Goal: Transaction & Acquisition: Purchase product/service

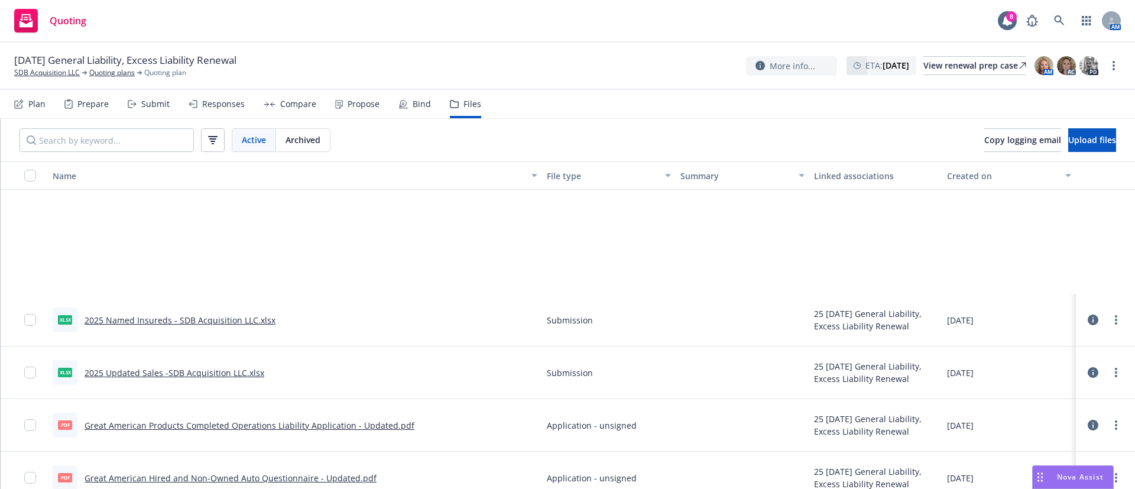
scroll to position [177, 0]
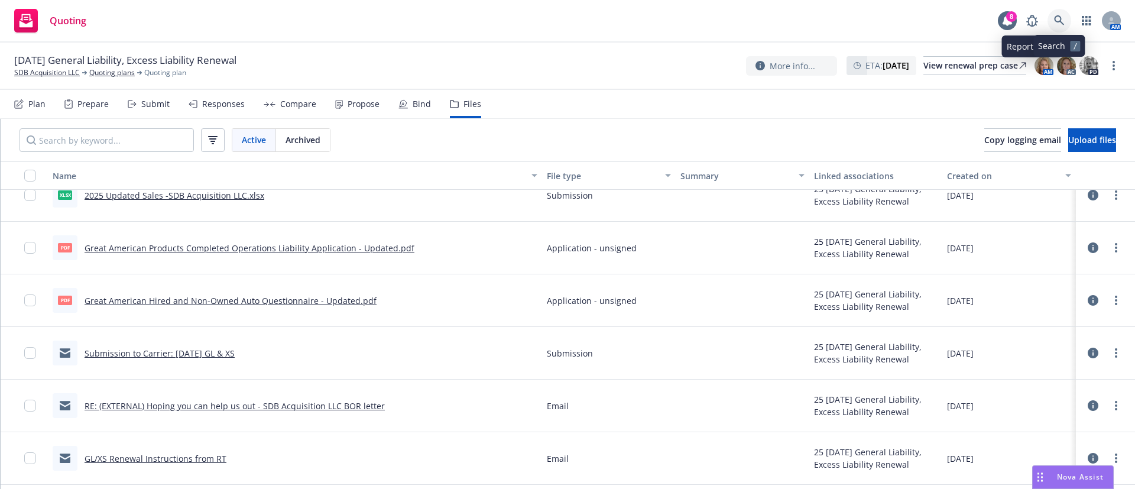
click at [1057, 21] on icon at bounding box center [1059, 20] width 11 height 11
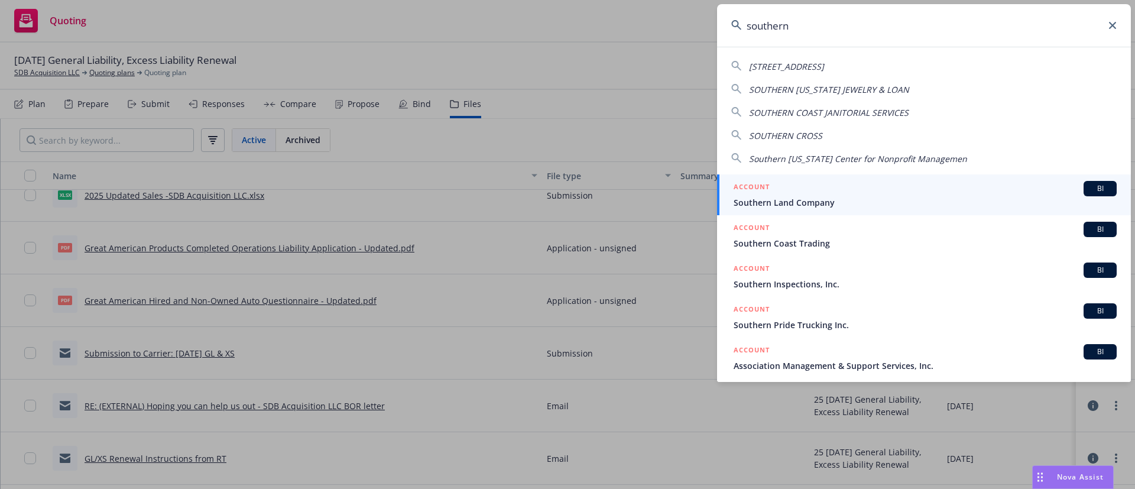
type input "southern"
click at [874, 203] on span "Southern Land Company" at bounding box center [925, 202] width 383 height 12
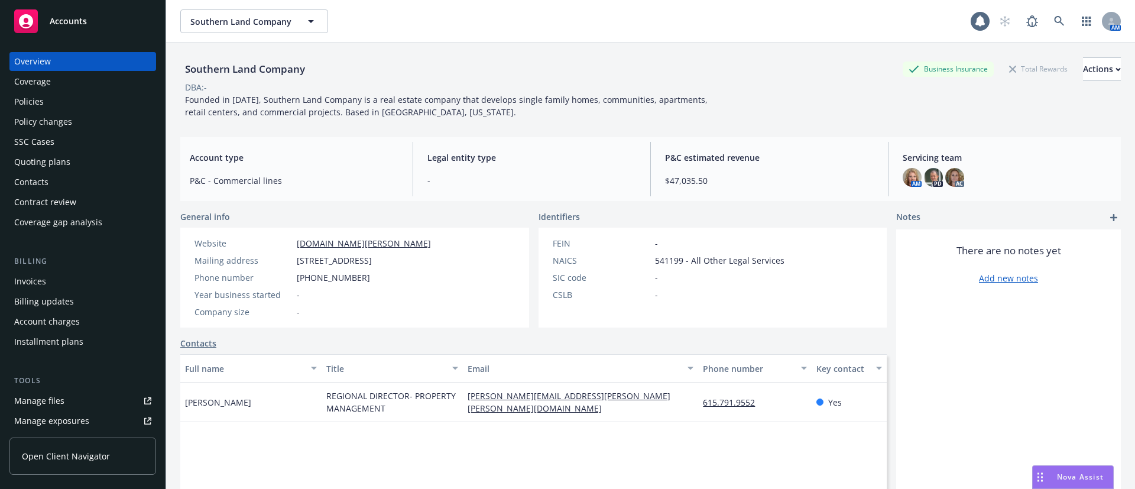
click at [74, 98] on div "Policies" at bounding box center [82, 101] width 137 height 19
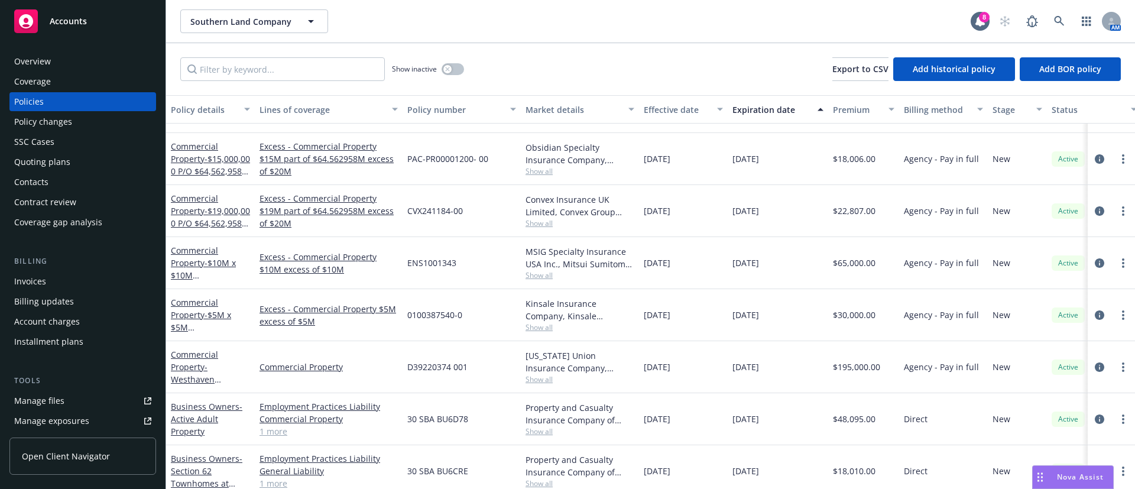
scroll to position [112, 0]
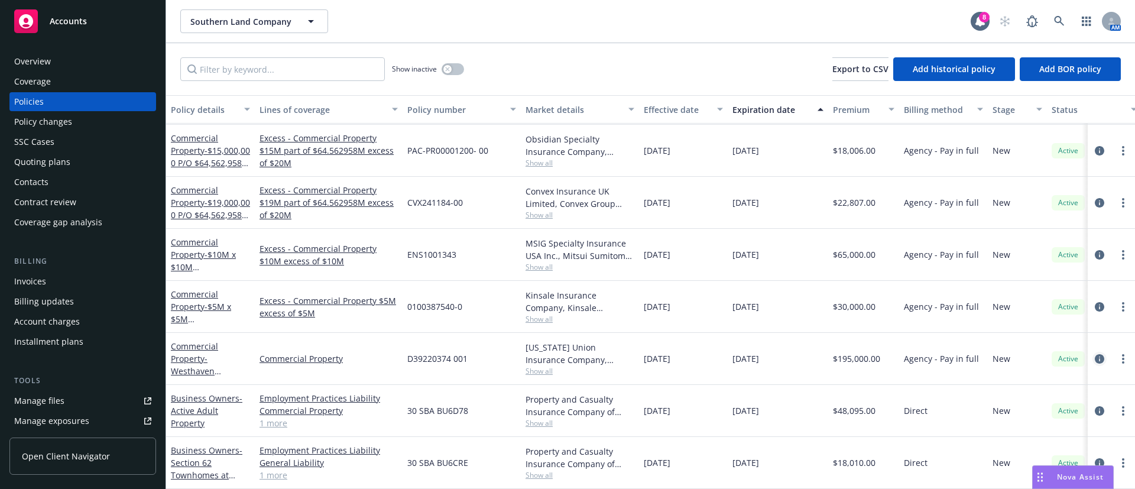
click at [1095, 354] on icon "circleInformation" at bounding box center [1099, 358] width 9 height 9
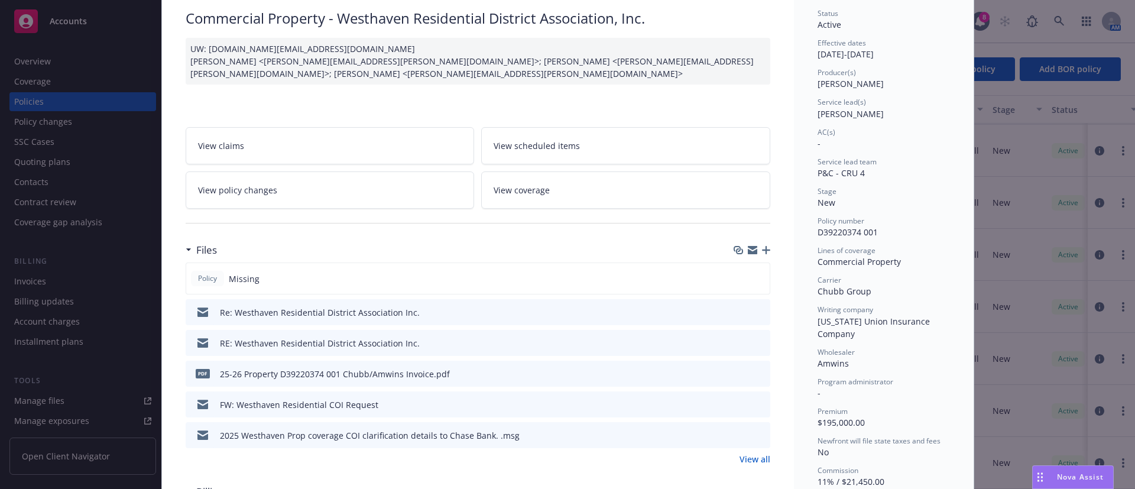
scroll to position [177, 0]
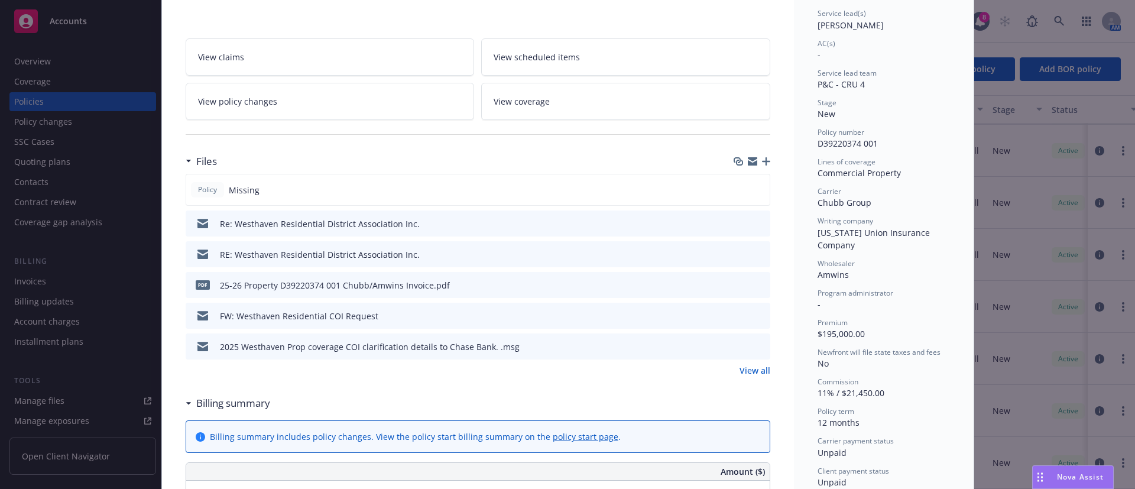
click at [751, 367] on link "View all" at bounding box center [755, 370] width 31 height 12
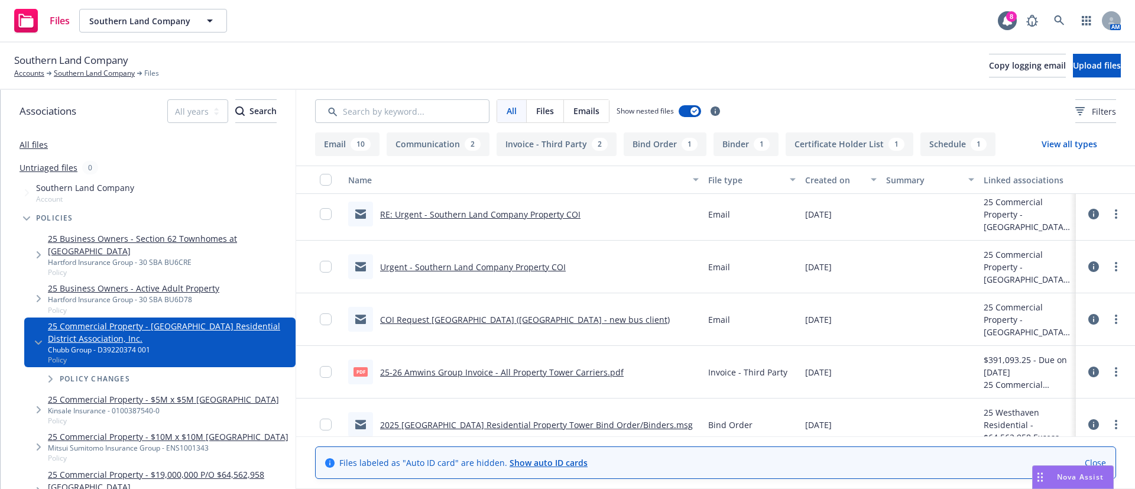
scroll to position [750, 0]
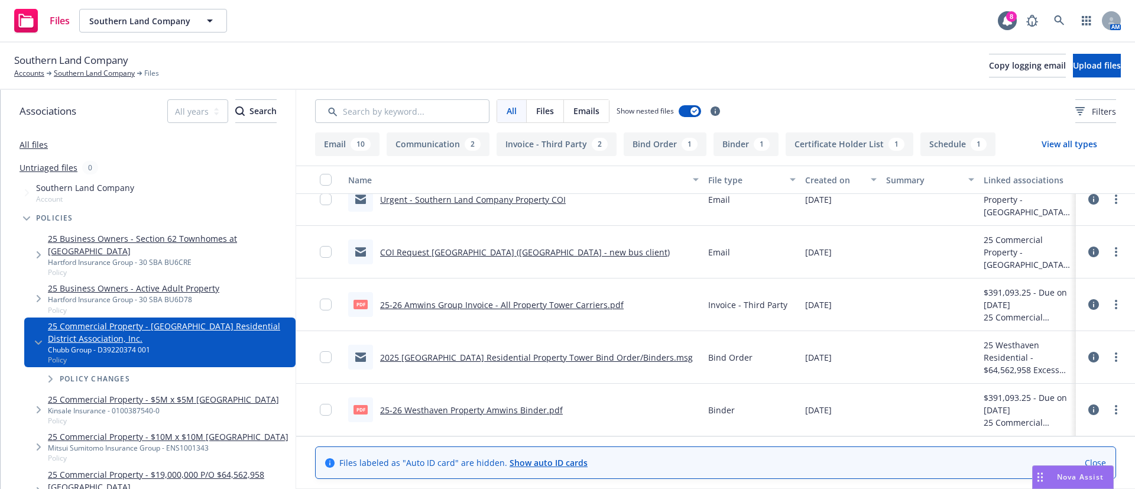
click at [521, 410] on link "25-26 Westhaven Property Amwins Binder.pdf" at bounding box center [471, 409] width 183 height 11
click at [1055, 20] on icon at bounding box center [1059, 20] width 11 height 11
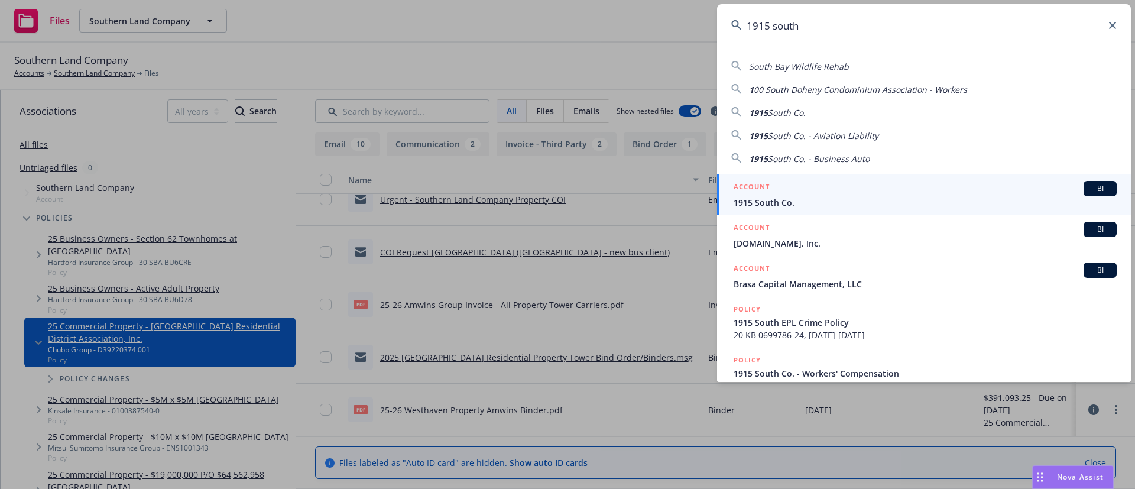
type input "1915 south"
click at [786, 197] on span "1915 South Co." at bounding box center [925, 202] width 383 height 12
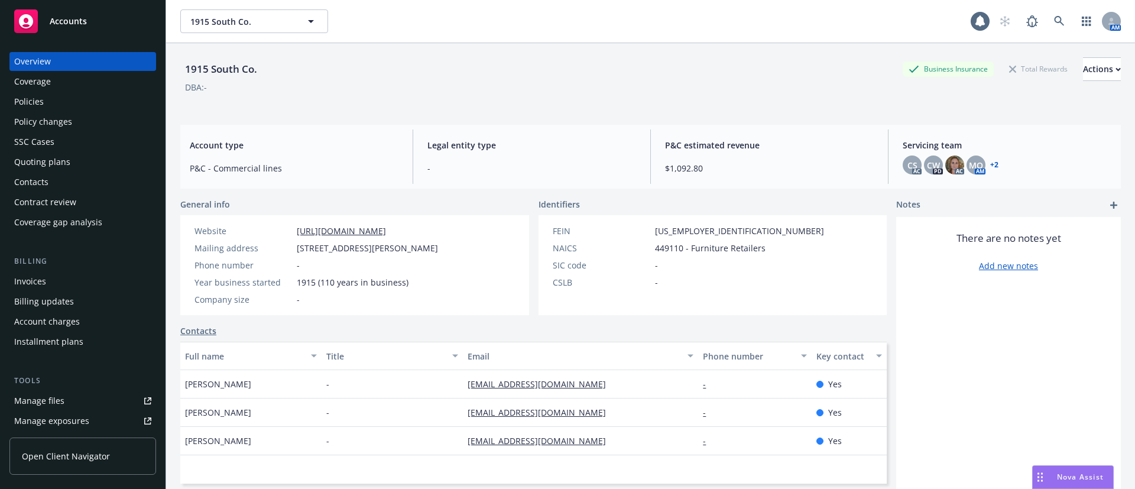
click at [71, 99] on div "Policies" at bounding box center [82, 101] width 137 height 19
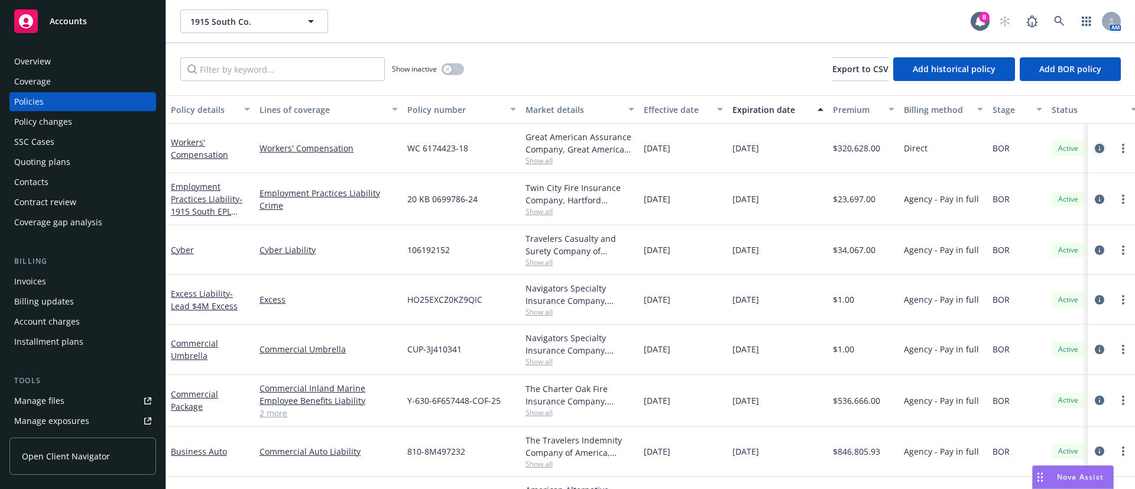
click at [1092, 148] on link "circleInformation" at bounding box center [1099, 148] width 14 height 14
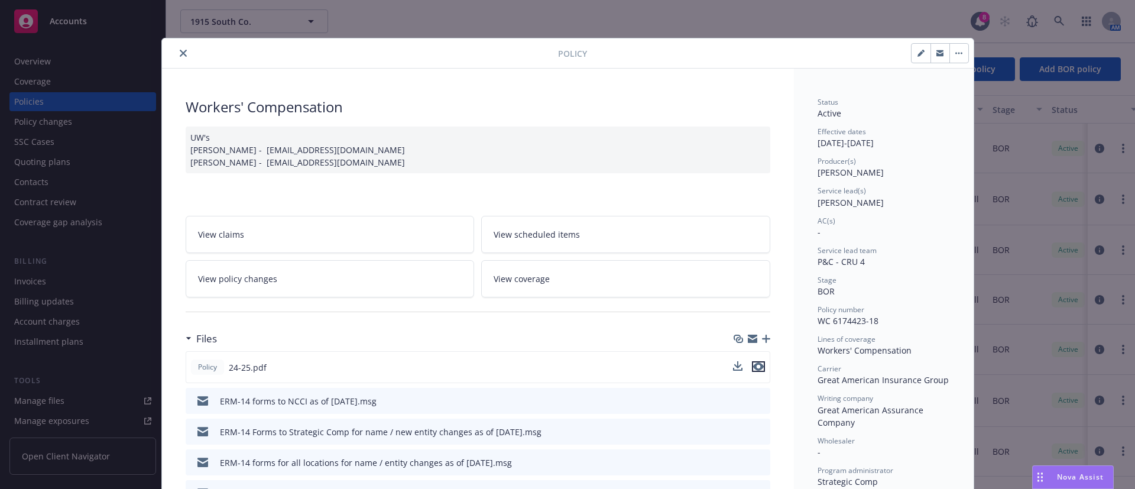
click at [753, 364] on icon "preview file" at bounding box center [758, 366] width 11 height 8
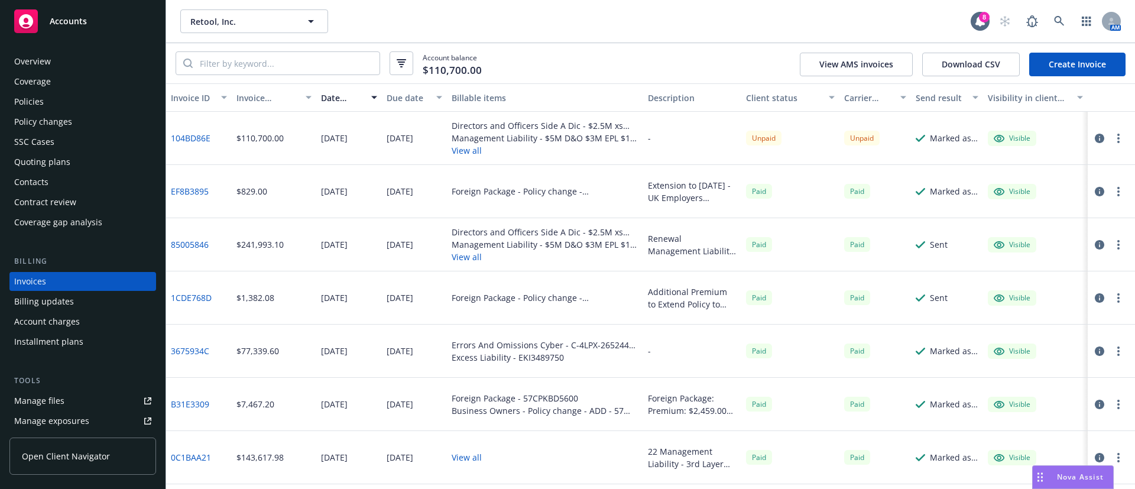
scroll to position [18, 0]
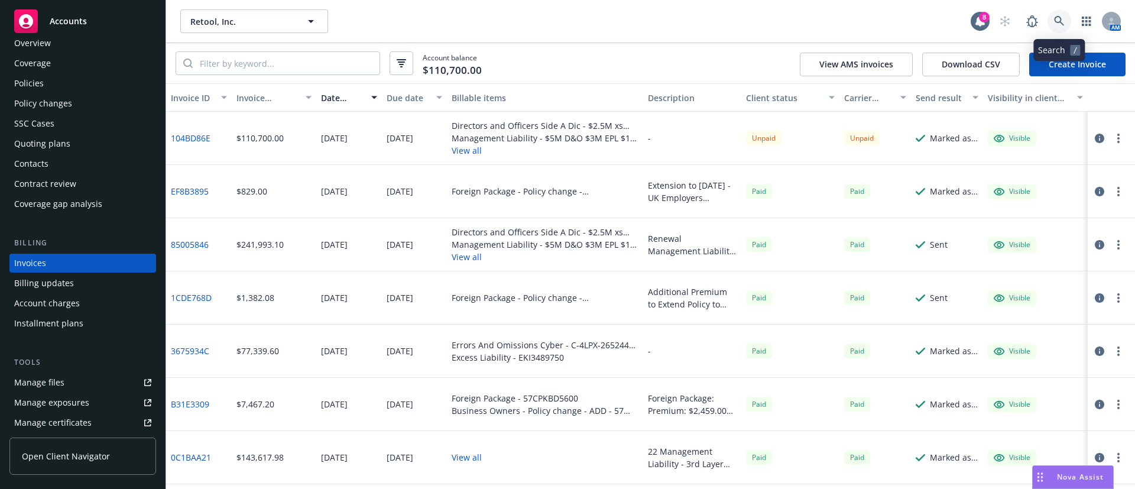
click at [1059, 17] on icon at bounding box center [1059, 21] width 11 height 11
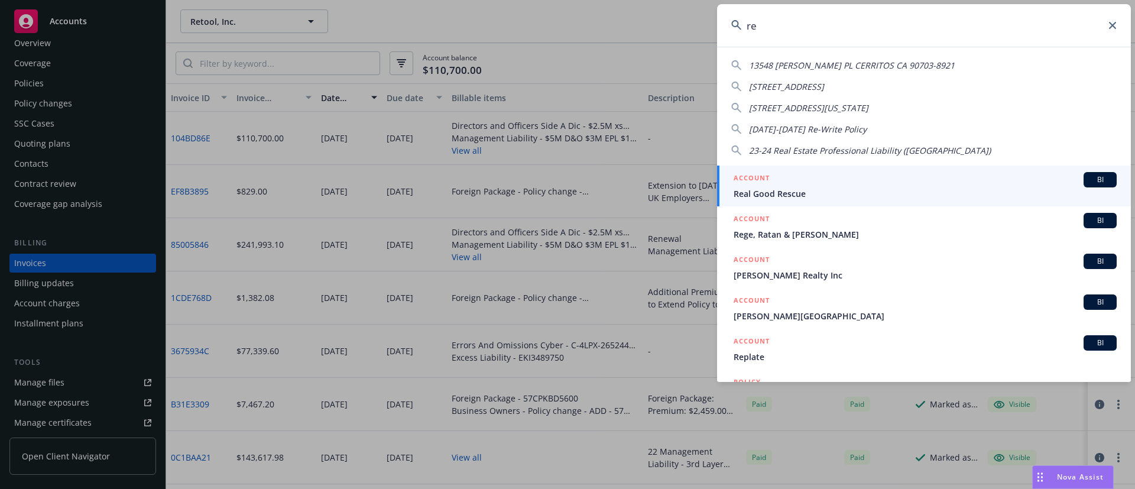
type input "r"
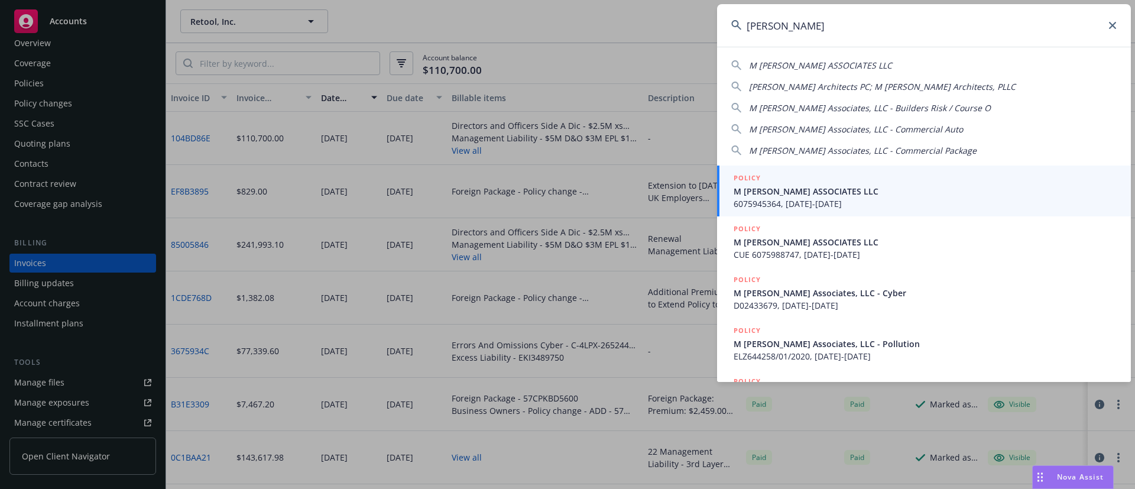
type input "m moser"
click at [906, 188] on span "M MOSER ASSOCIATES LLC" at bounding box center [925, 191] width 383 height 12
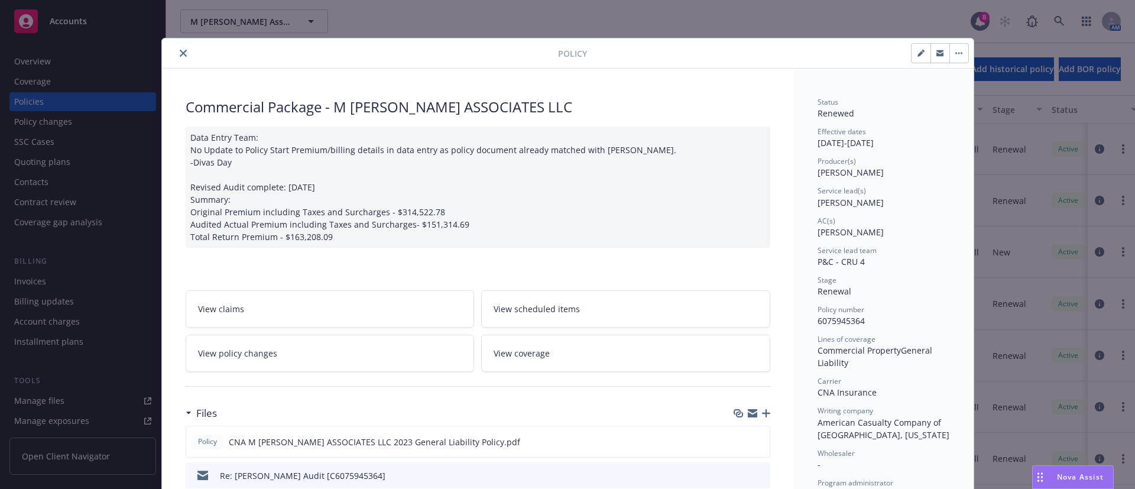
click at [180, 51] on icon "close" at bounding box center [183, 53] width 7 height 7
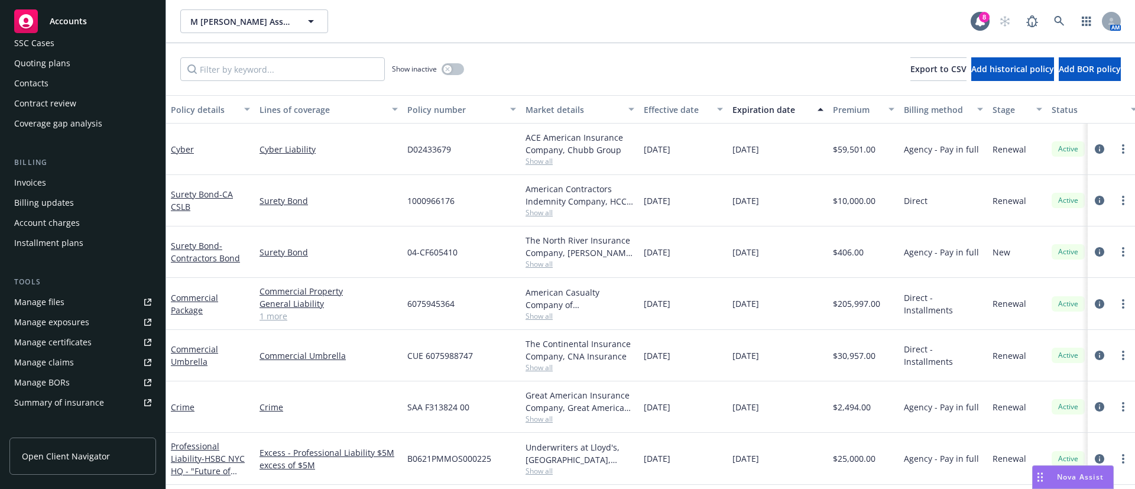
scroll to position [177, 0]
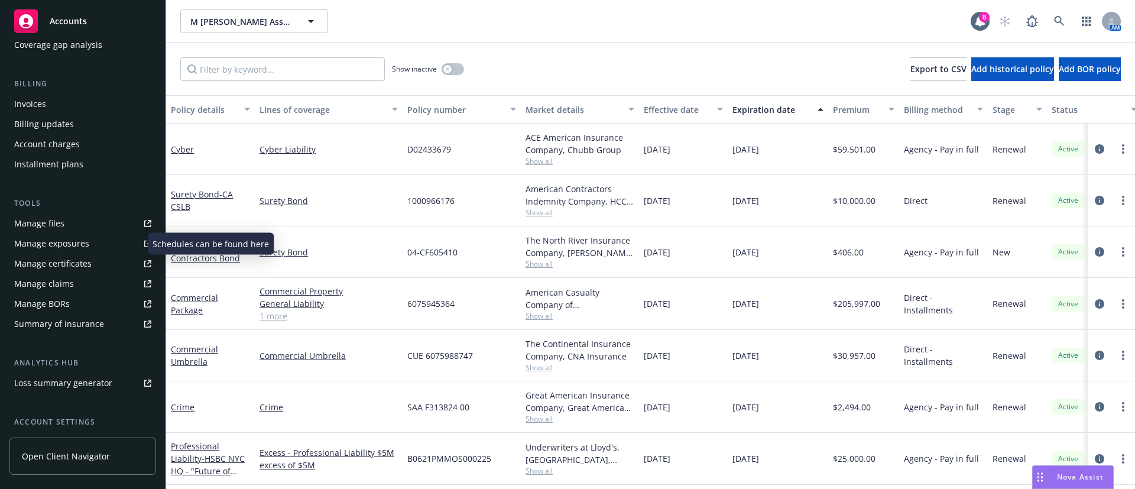
click at [73, 239] on div "Manage exposures" at bounding box center [51, 243] width 75 height 19
click at [66, 218] on link "Manage files" at bounding box center [82, 223] width 147 height 19
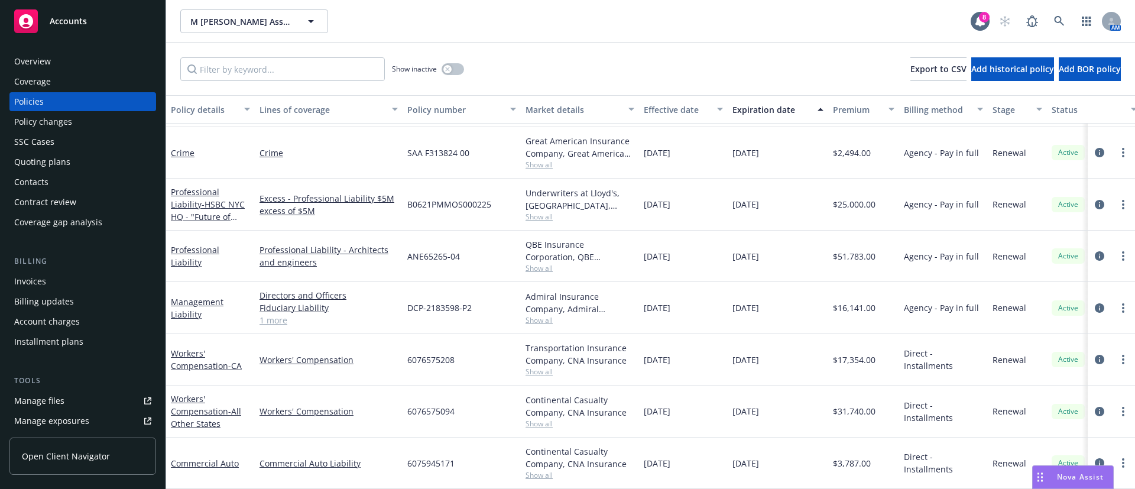
scroll to position [121, 0]
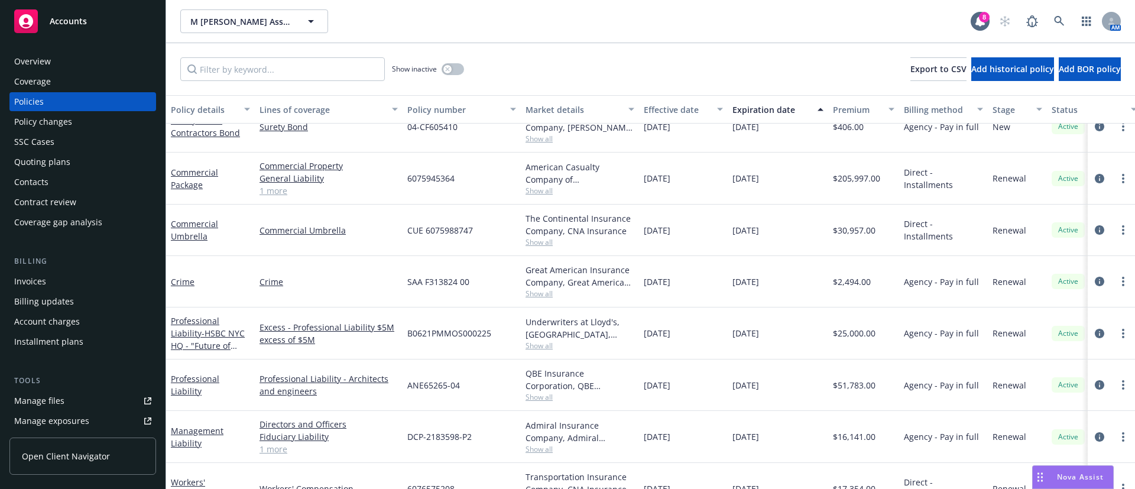
click at [59, 115] on div "Policy changes" at bounding box center [43, 121] width 58 height 19
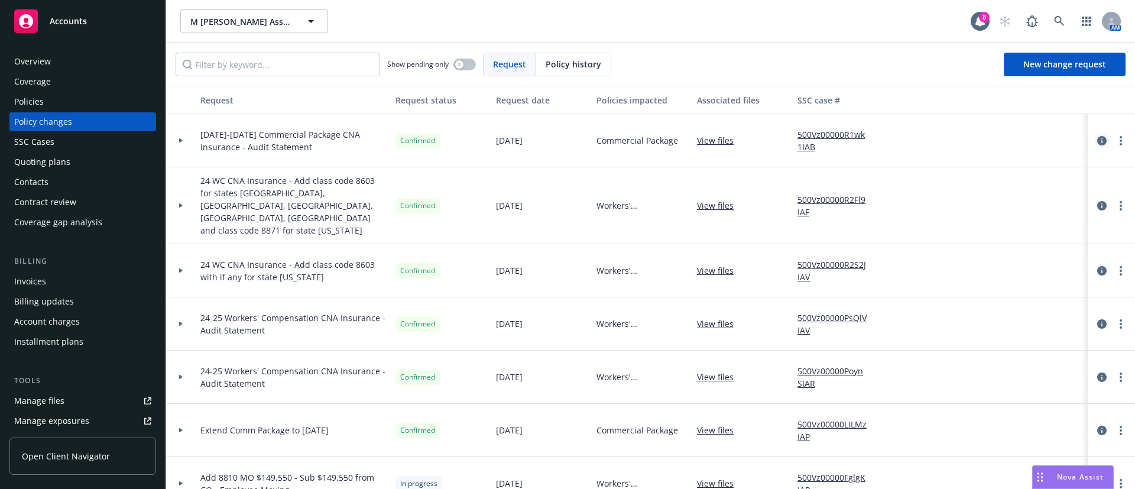
click at [1097, 144] on icon "circleInformation" at bounding box center [1101, 140] width 9 height 9
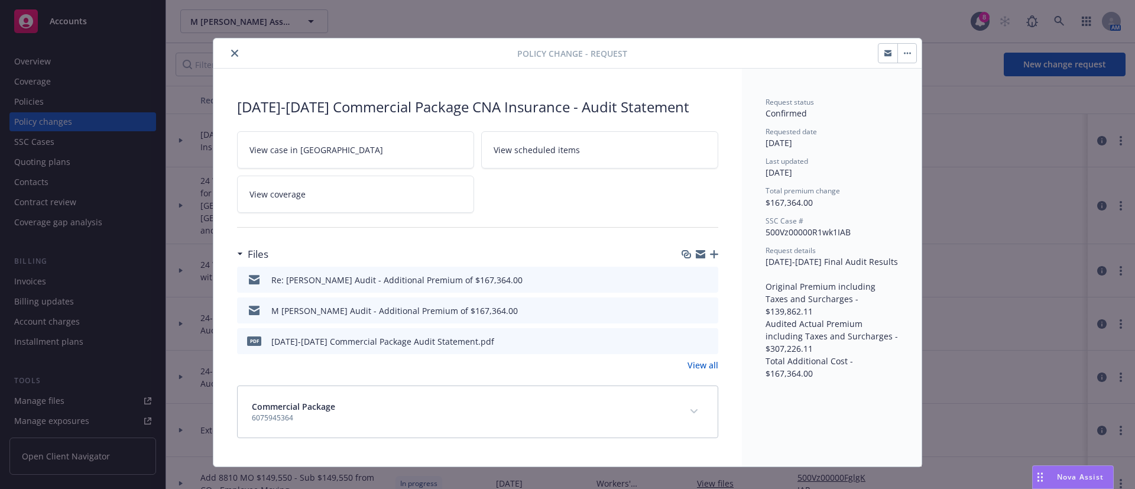
click at [703, 345] on icon "preview file" at bounding box center [707, 340] width 11 height 8
click at [231, 51] on icon "close" at bounding box center [234, 53] width 7 height 7
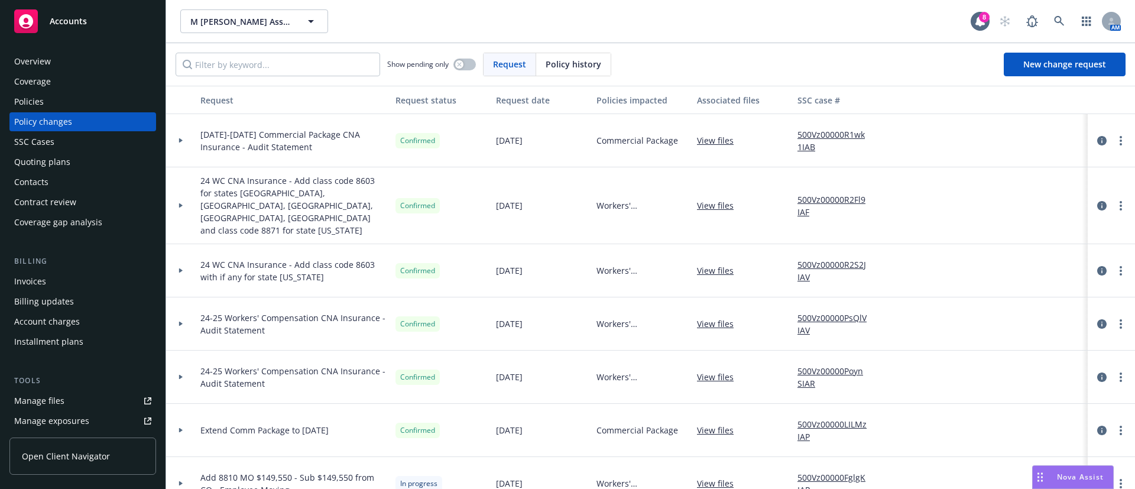
click at [76, 95] on div "Policies" at bounding box center [82, 101] width 137 height 19
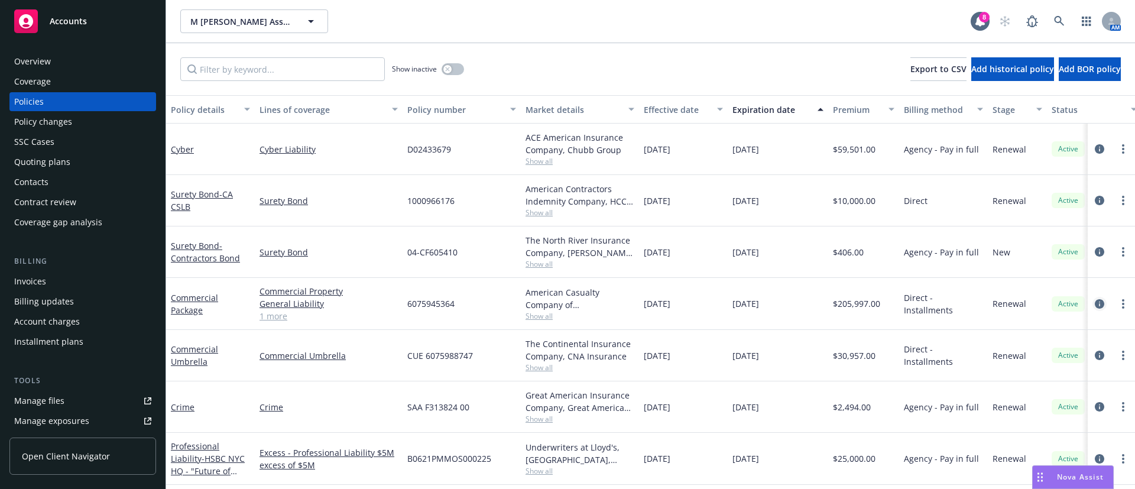
click at [1095, 301] on icon "circleInformation" at bounding box center [1099, 303] width 9 height 9
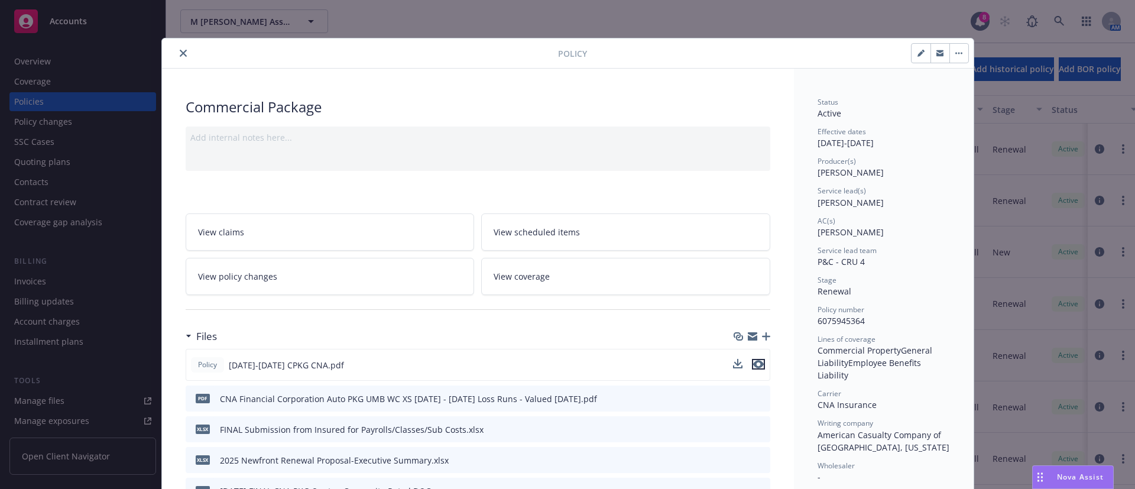
click at [753, 366] on icon "preview file" at bounding box center [758, 364] width 11 height 8
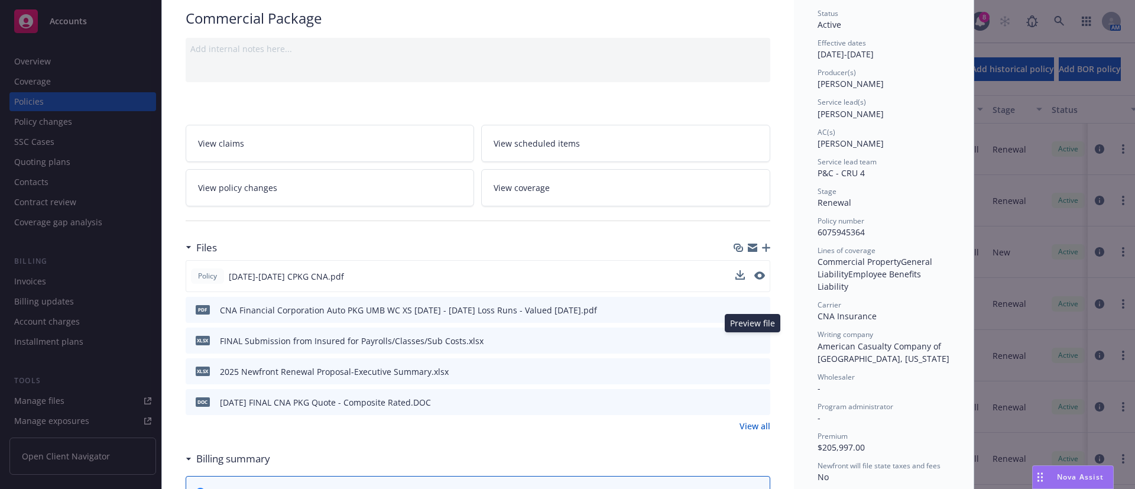
click at [754, 340] on icon "preview file" at bounding box center [759, 340] width 11 height 8
click at [735, 339] on icon "download file" at bounding box center [739, 338] width 8 height 7
click at [754, 372] on icon "preview file" at bounding box center [759, 371] width 11 height 8
click at [740, 366] on div at bounding box center [751, 371] width 30 height 12
click at [735, 372] on icon "download file" at bounding box center [739, 370] width 9 height 9
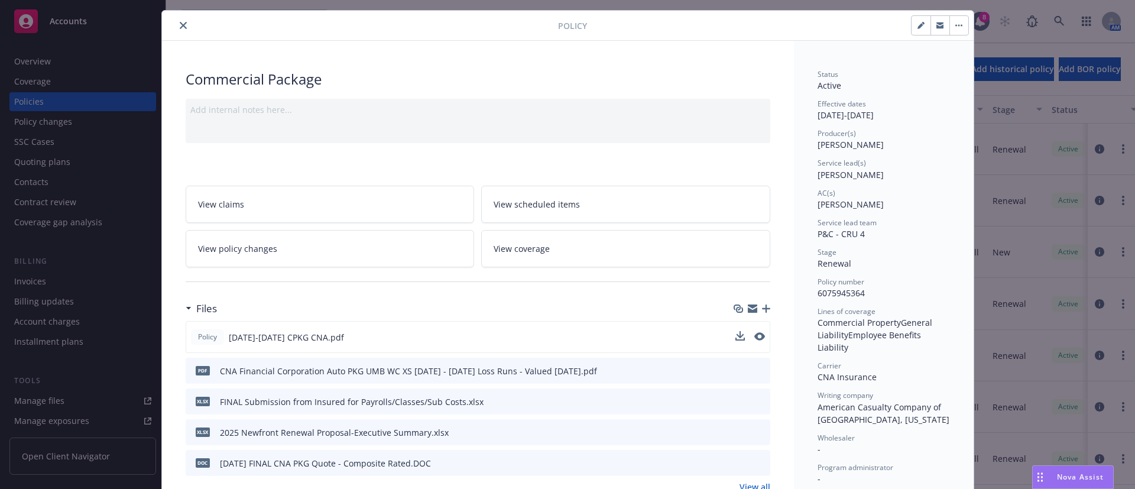
scroll to position [0, 0]
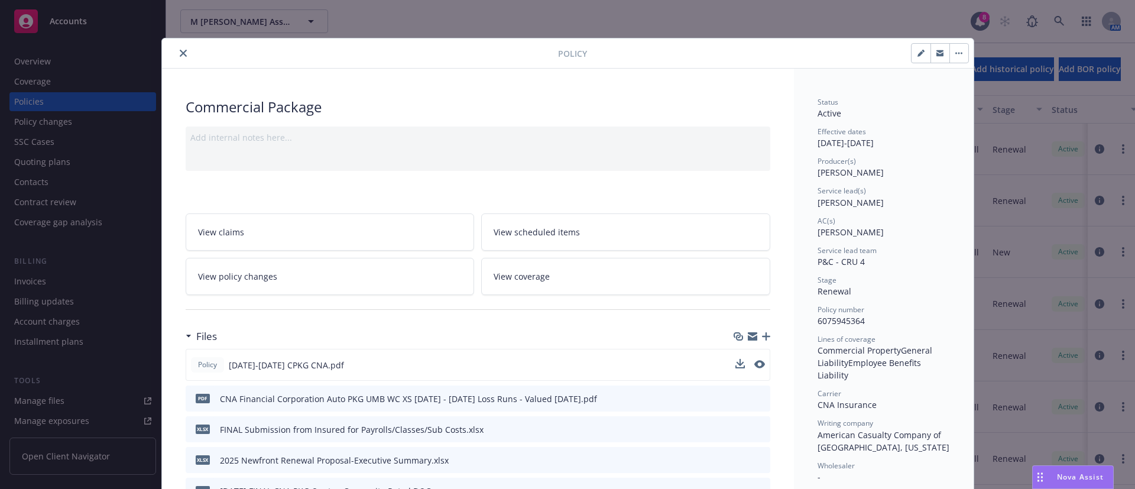
click at [180, 56] on icon "close" at bounding box center [183, 53] width 7 height 7
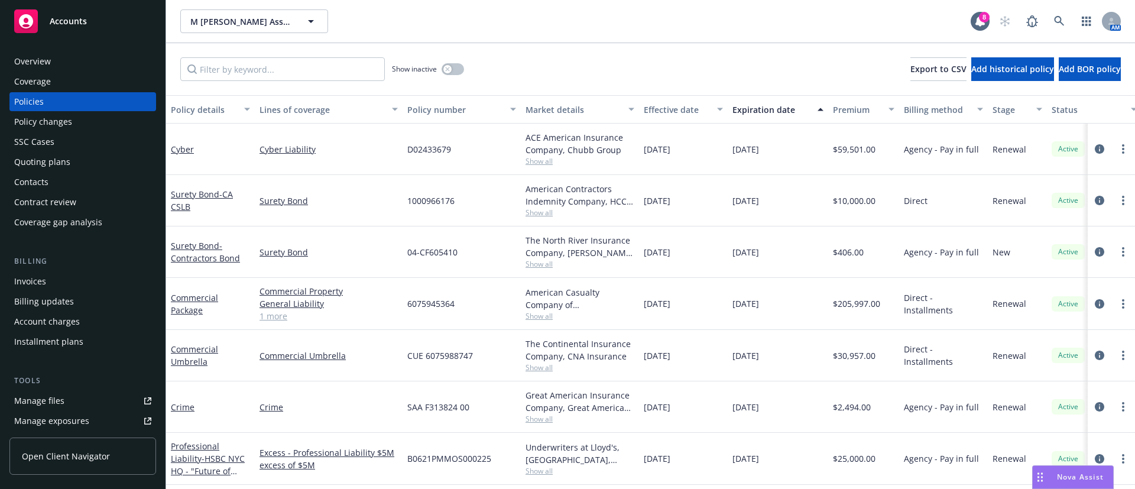
click at [77, 120] on div "Policy changes" at bounding box center [82, 121] width 137 height 19
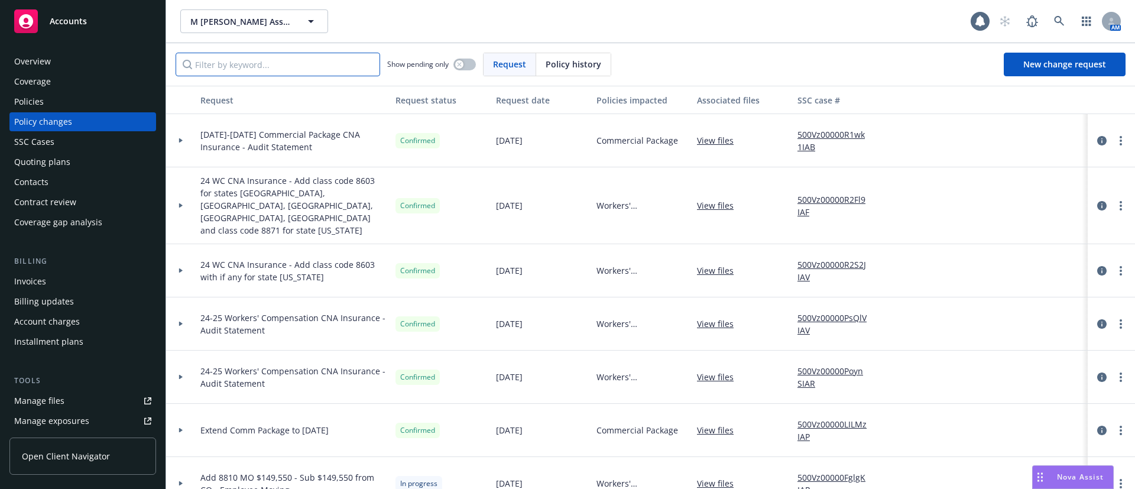
click at [248, 57] on input "Filter by keyword..." at bounding box center [278, 65] width 205 height 24
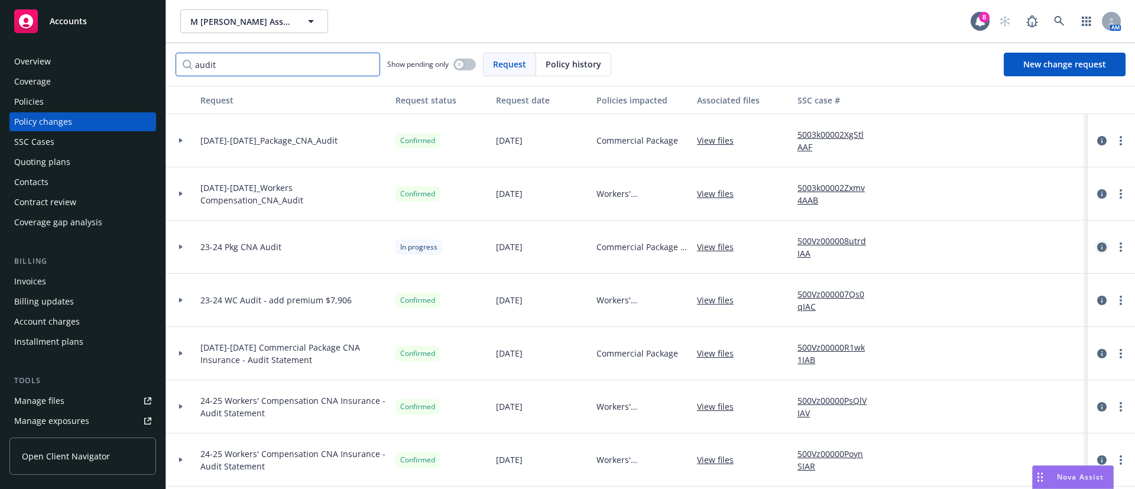
type input "audit"
click at [1097, 246] on icon "circleInformation" at bounding box center [1101, 246] width 9 height 9
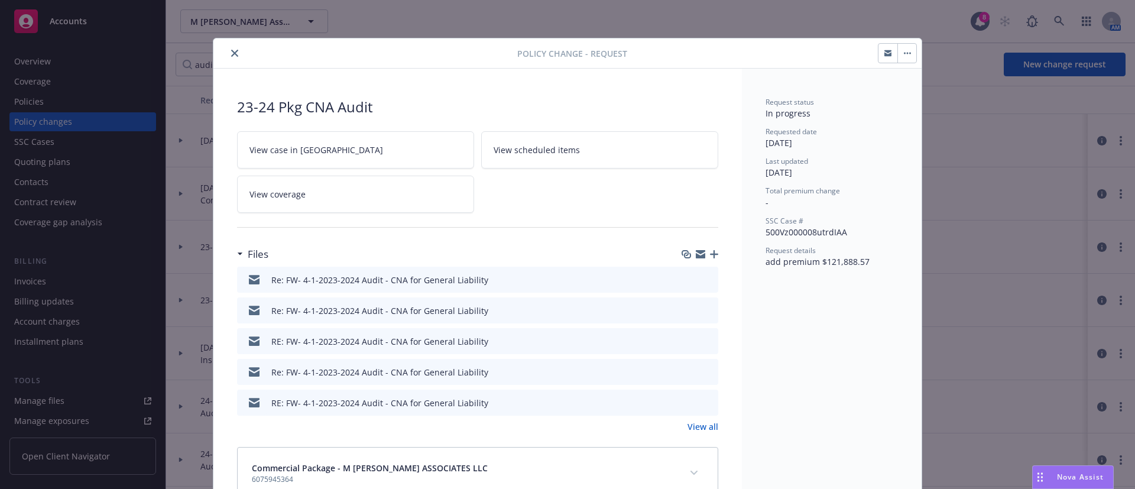
scroll to position [35, 0]
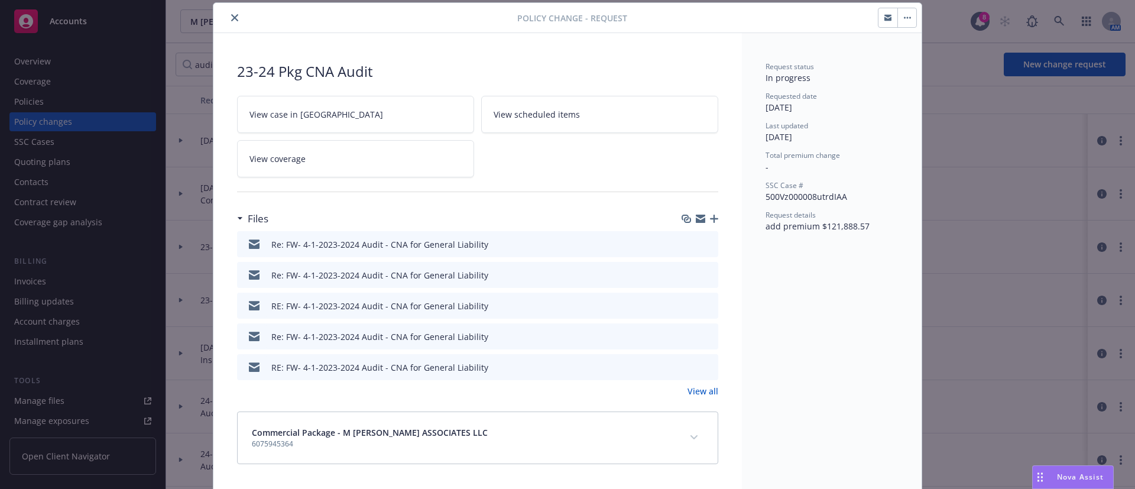
click at [706, 385] on link "View all" at bounding box center [703, 391] width 31 height 12
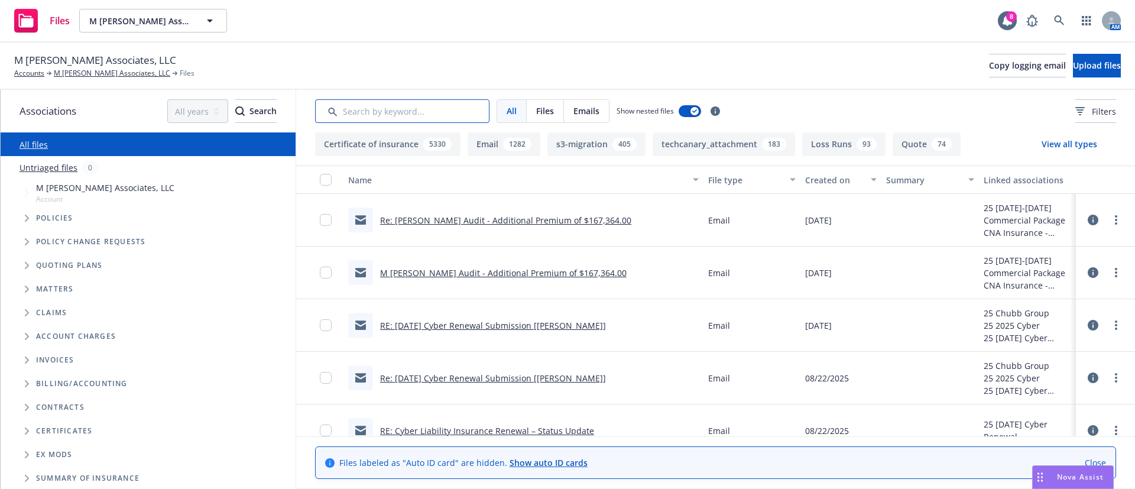
click at [432, 112] on input "Search by keyword..." at bounding box center [402, 111] width 174 height 24
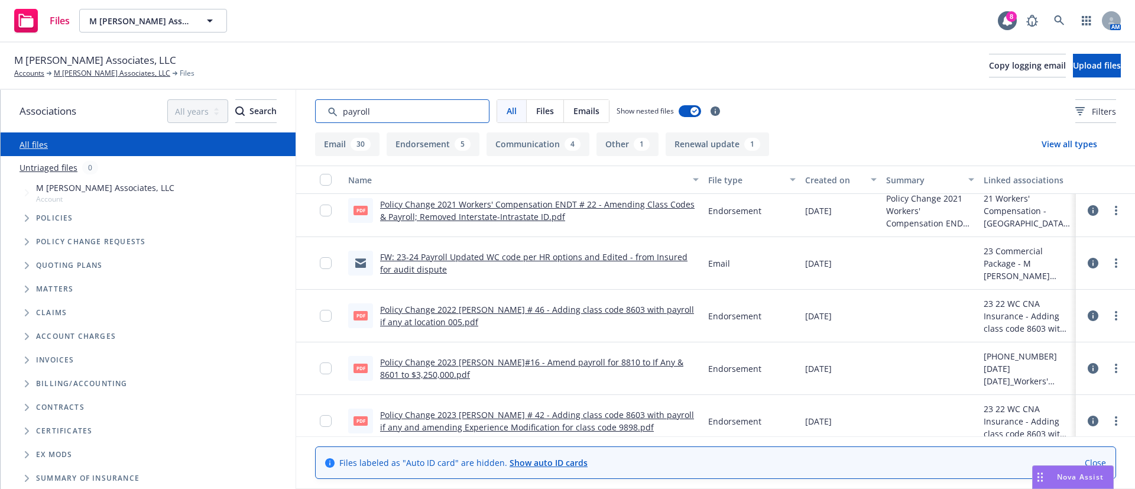
scroll to position [1894, 0]
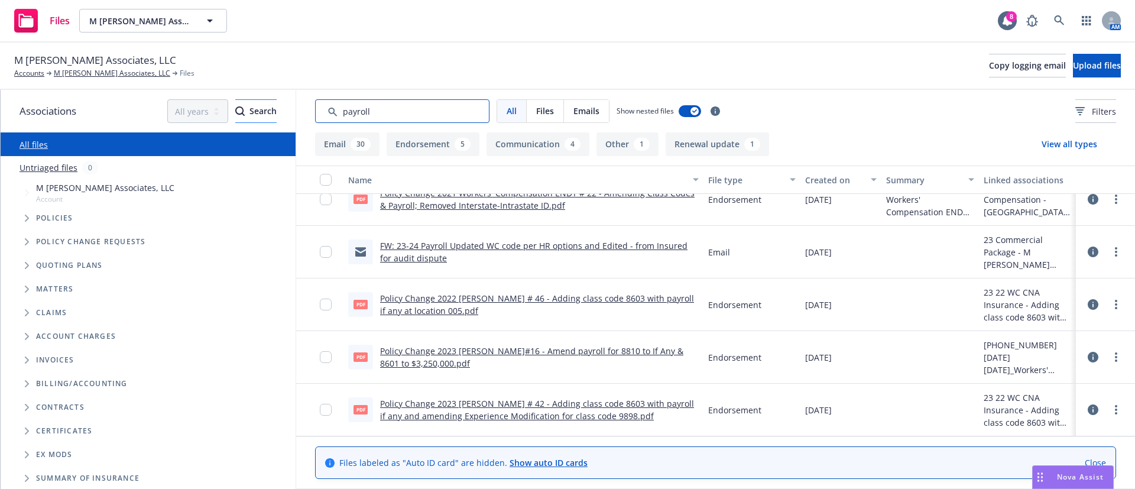
drag, startPoint x: 375, startPoint y: 109, endPoint x: 202, endPoint y: 112, distance: 173.8
click at [202, 112] on div "Associations All years 2027 2026 2025 2024 2023 2022 2021 2020 2019 2018 2017 2…" at bounding box center [568, 289] width 1134 height 399
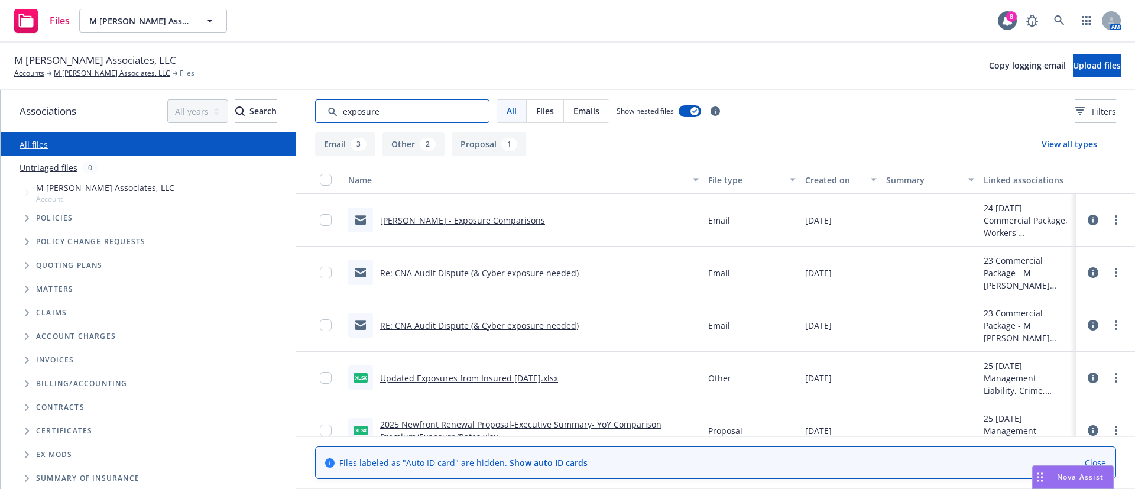
scroll to position [73, 0]
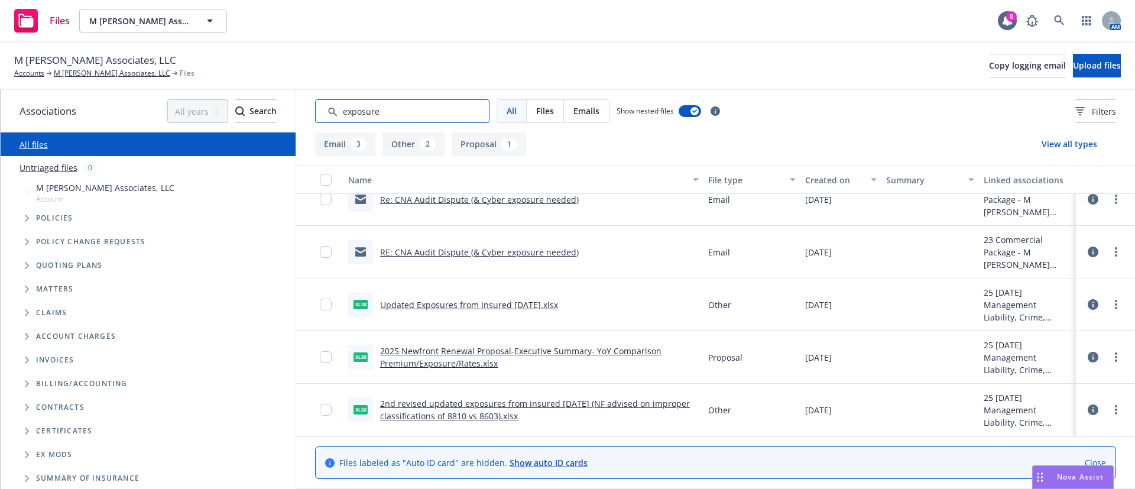
type input "exposure"
click at [437, 365] on link "2025 Newfront Renewal Proposal-Executive Summary- YoY Comparison Premium/Exposu…" at bounding box center [520, 357] width 281 height 24
click at [486, 411] on link "2nd revised updated exposures from insured 4/17/25 (NF advised on improper clas…" at bounding box center [535, 410] width 310 height 24
click at [582, 349] on link "2025 Newfront Renewal Proposal-Executive Summary- YoY Comparison Premium/Exposu…" at bounding box center [520, 357] width 281 height 24
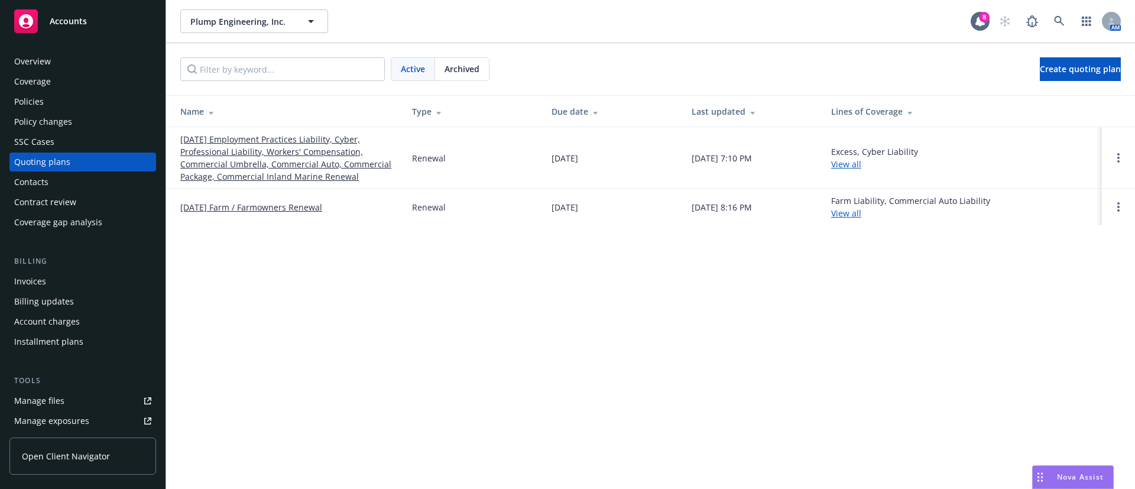
click at [287, 157] on link "09/01/25 Employment Practices Liability, Cyber, Professional Liability, Workers…" at bounding box center [286, 158] width 213 height 50
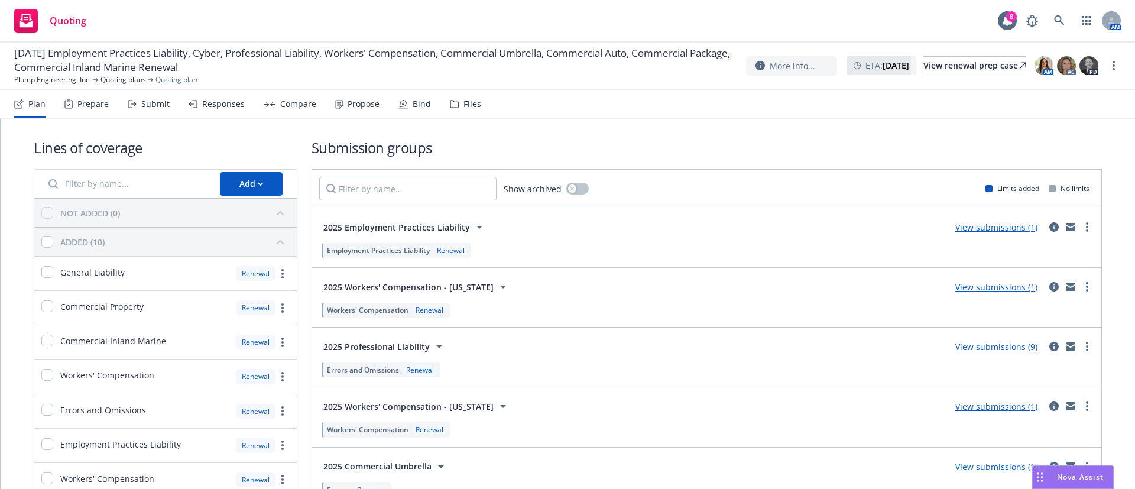
click at [456, 108] on div "Files" at bounding box center [465, 104] width 31 height 28
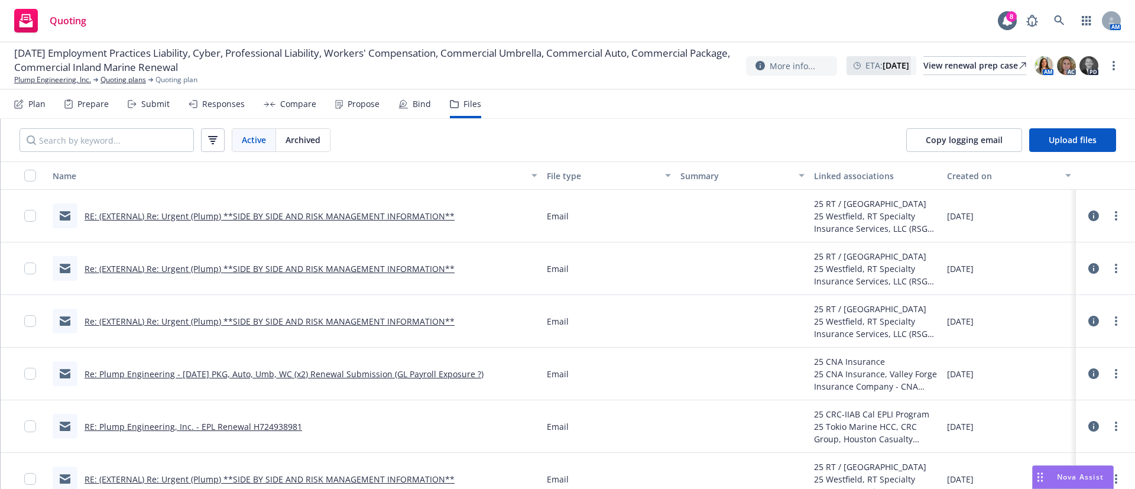
click at [413, 102] on div "Bind" at bounding box center [422, 103] width 18 height 9
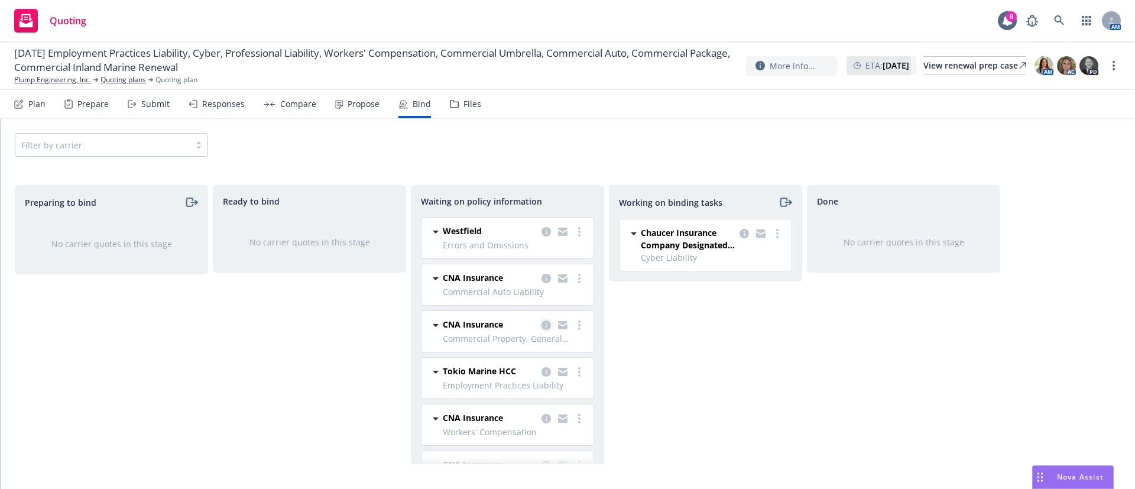
click at [541, 320] on icon "copy logging email" at bounding box center [545, 324] width 9 height 9
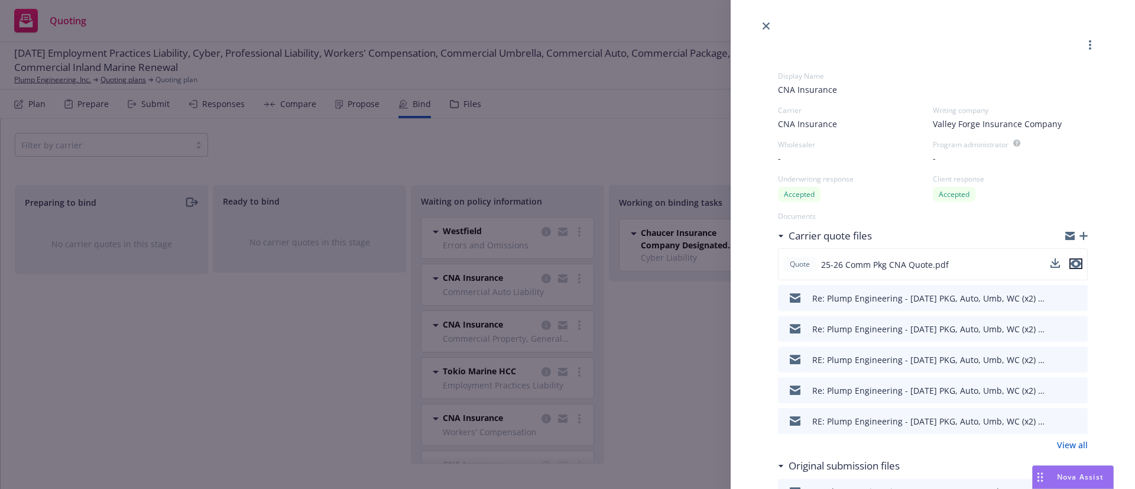
click at [1071, 264] on icon "preview file" at bounding box center [1076, 264] width 11 height 8
drag, startPoint x: 762, startPoint y: 26, endPoint x: 706, endPoint y: 23, distance: 55.6
click at [763, 26] on link "close" at bounding box center [766, 26] width 14 height 14
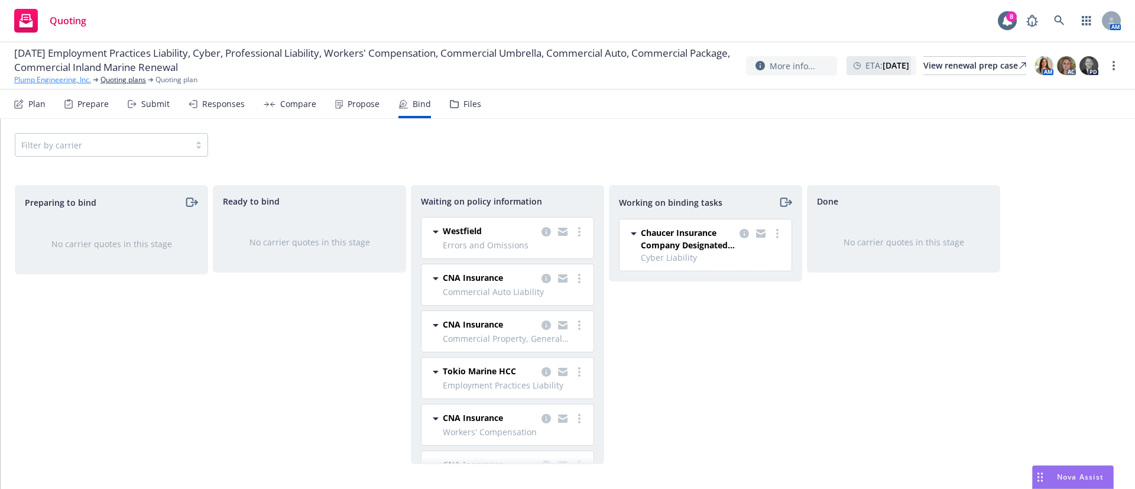
click at [60, 80] on link "Plump Engineering, Inc." at bounding box center [52, 79] width 77 height 11
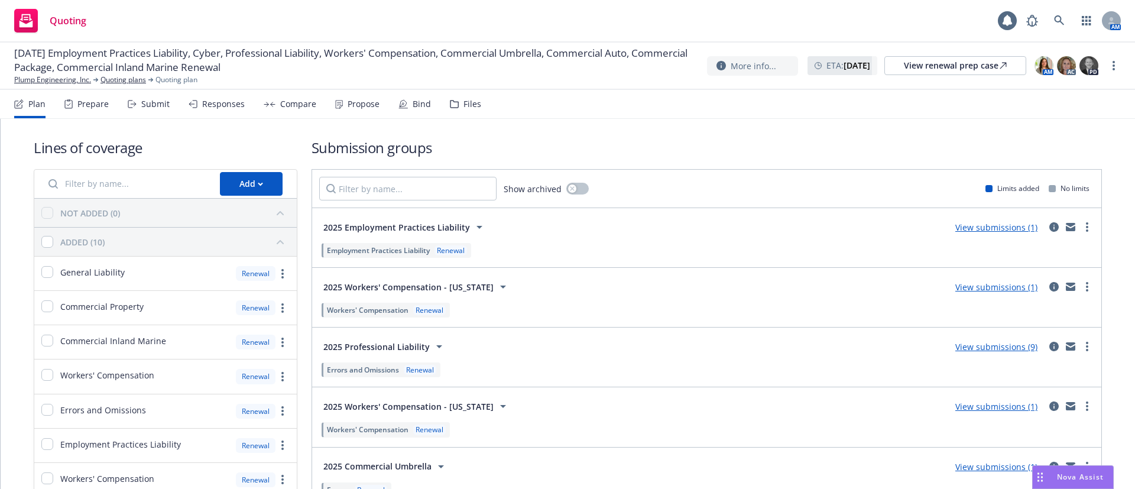
click at [453, 115] on div "Files" at bounding box center [465, 104] width 31 height 28
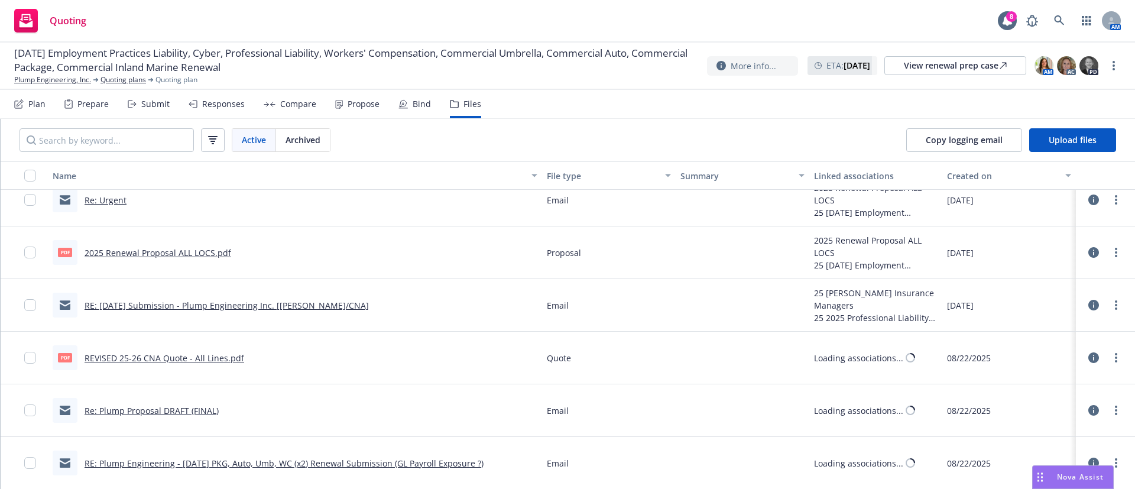
scroll to position [1685, 0]
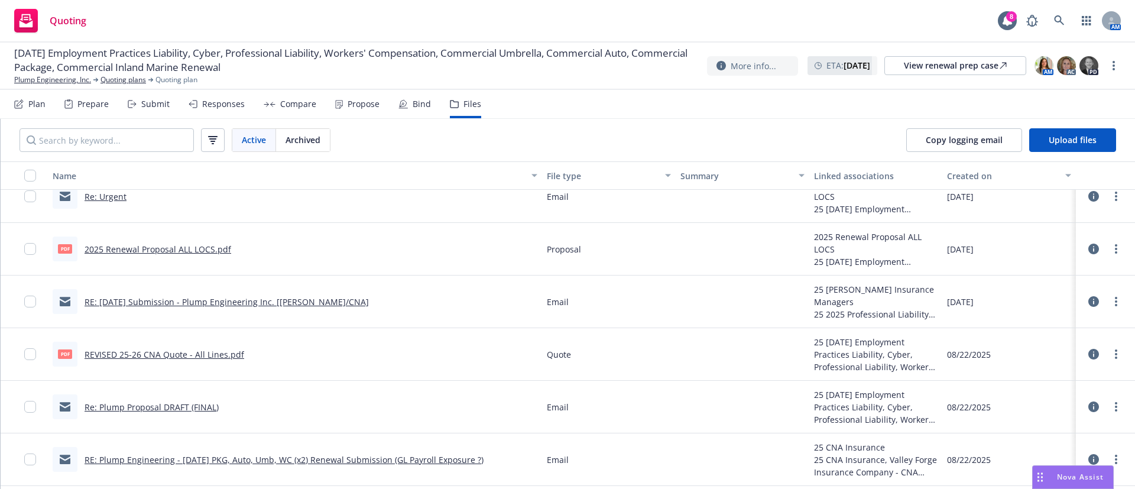
click at [171, 352] on link "REVISED 25-26 CNA Quote - All Lines.pdf" at bounding box center [165, 354] width 160 height 11
click at [416, 120] on div "Active Archived Copy logging email Upload files" at bounding box center [568, 140] width 1134 height 43
click at [414, 108] on div "Bind" at bounding box center [422, 103] width 18 height 9
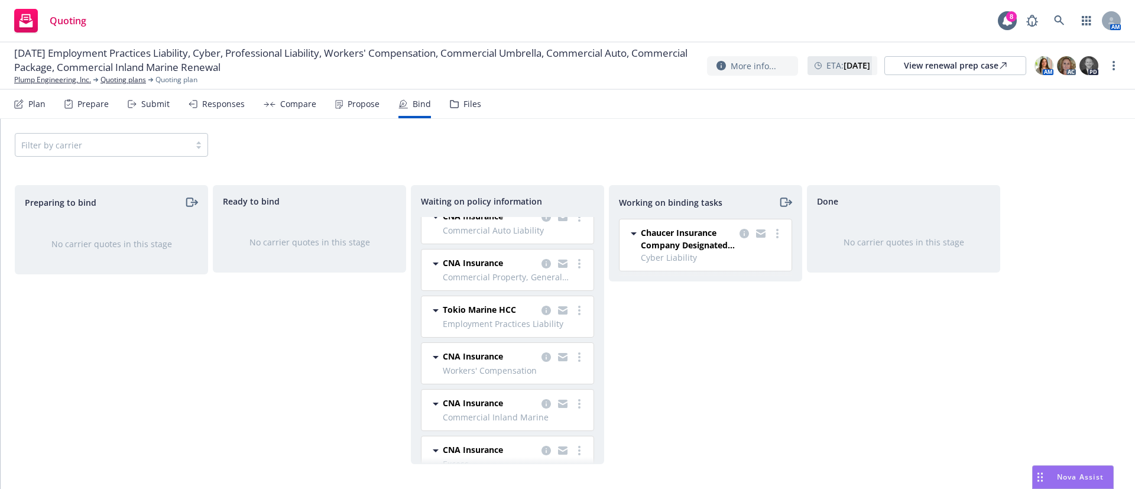
scroll to position [132, 0]
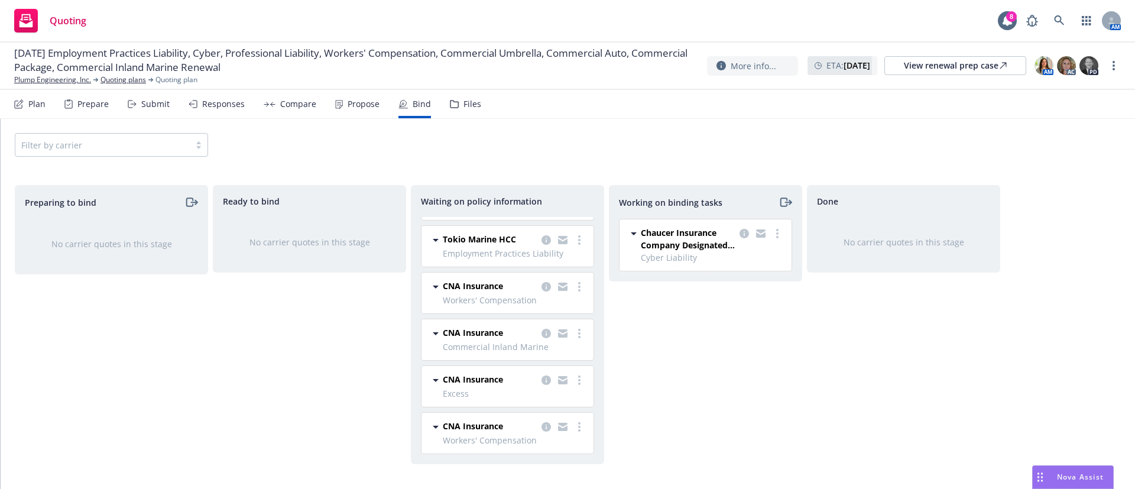
click at [275, 106] on div "Compare" at bounding box center [290, 104] width 53 height 28
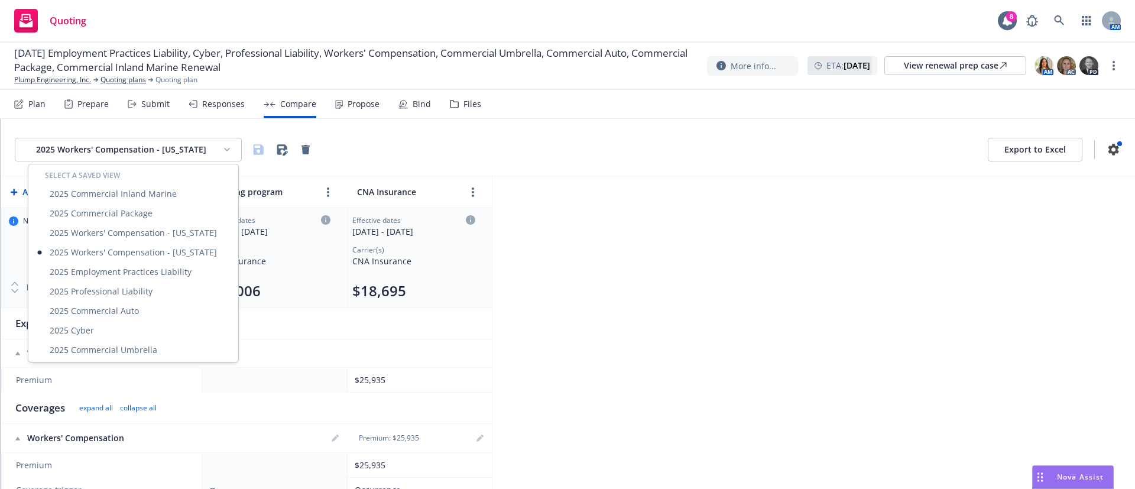
click at [220, 147] on html "Quoting 8 AM [DATE] Employment Practices Liability, Cyber, Professional Liabili…" at bounding box center [567, 244] width 1135 height 489
click at [170, 204] on div "2025 Commercial Package" at bounding box center [133, 213] width 205 height 20
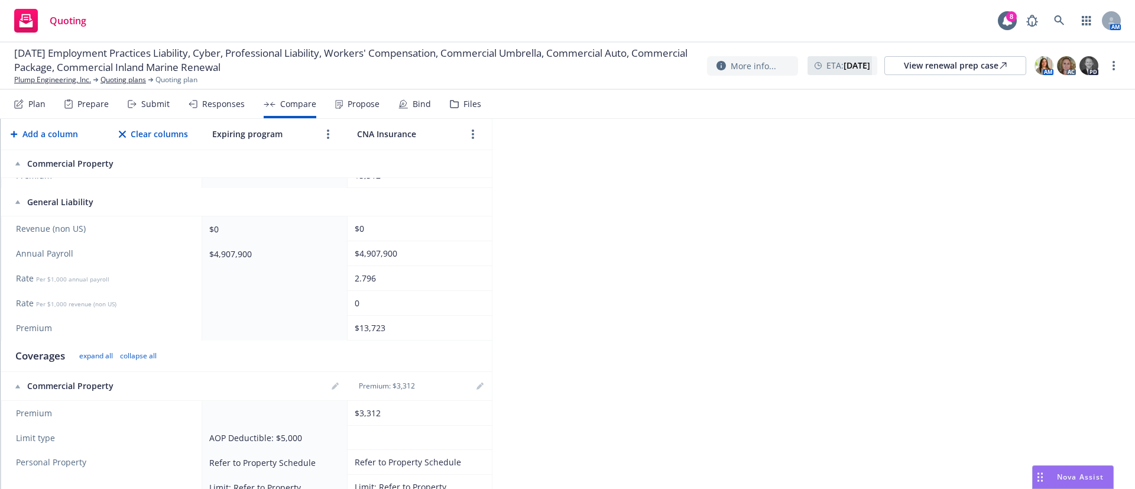
scroll to position [177, 0]
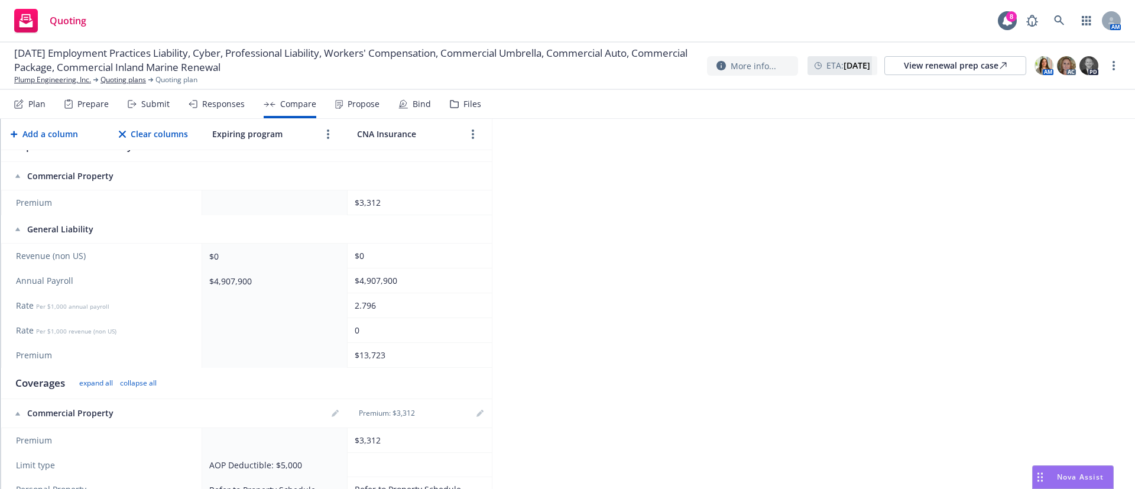
click at [478, 100] on nav "Plan Prepare Submit Responses Compare Propose Bind Files" at bounding box center [567, 104] width 1107 height 28
click at [463, 103] on div "Files" at bounding box center [472, 103] width 18 height 9
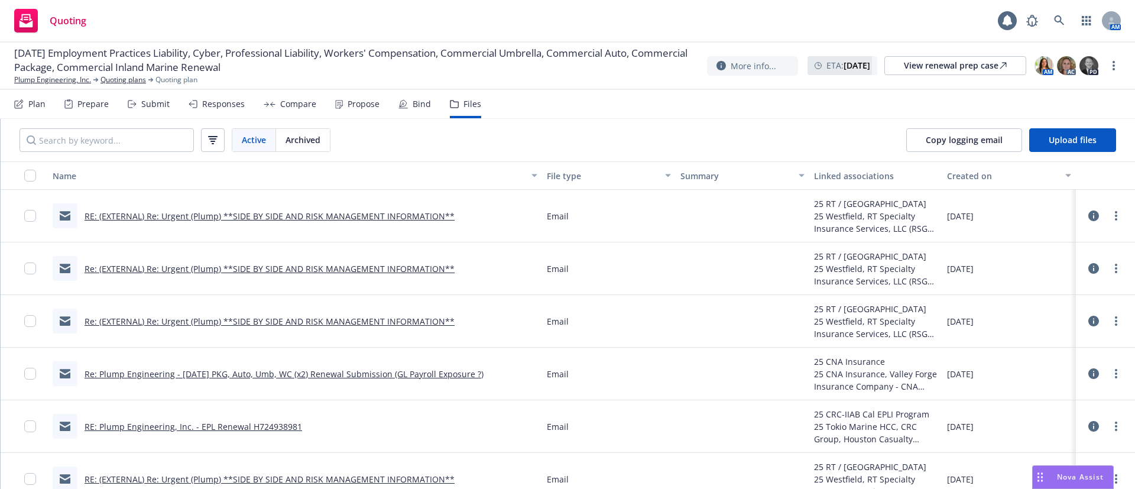
click at [427, 106] on div "Plan Prepare Submit Responses Compare Propose Bind Files" at bounding box center [247, 104] width 467 height 28
click at [413, 105] on div "Bind" at bounding box center [422, 103] width 18 height 9
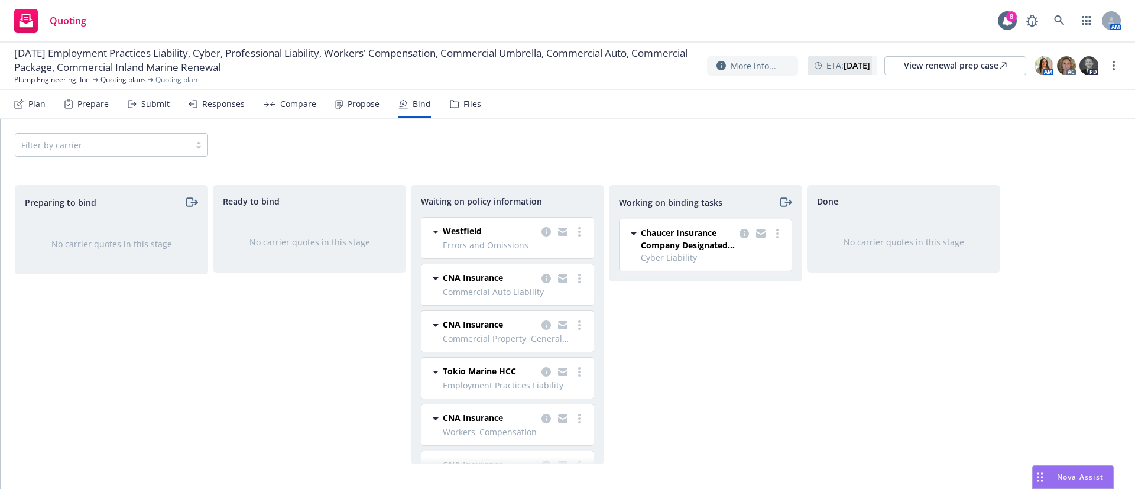
click at [434, 238] on icon at bounding box center [436, 232] width 14 height 14
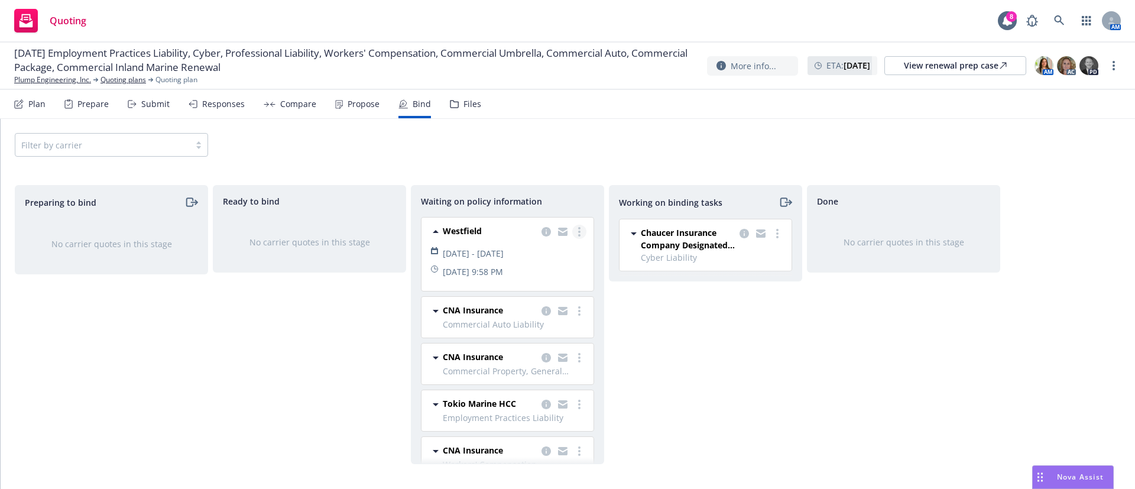
click at [572, 232] on link "more" at bounding box center [579, 232] width 14 height 14
click at [494, 253] on span "Create policies" at bounding box center [508, 255] width 87 height 11
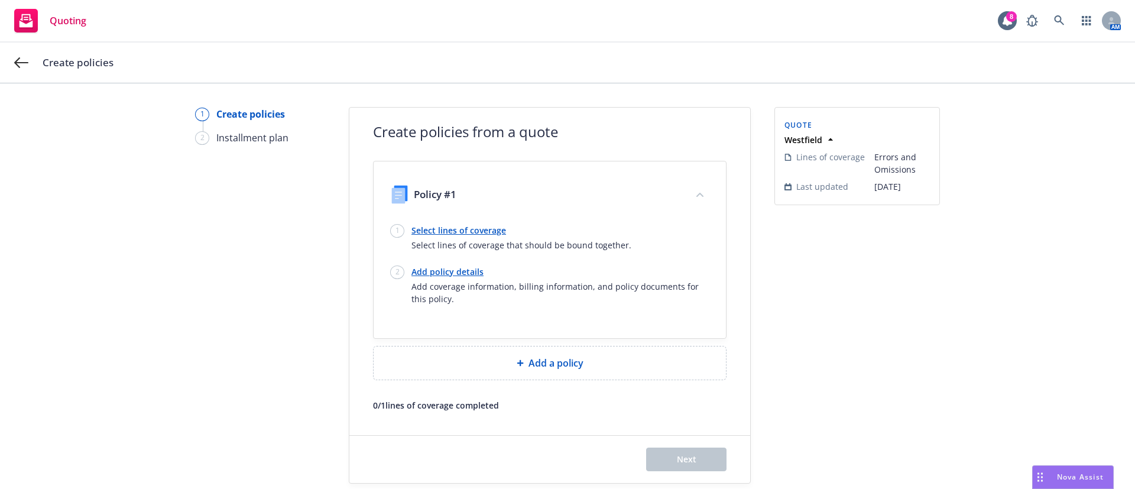
click at [432, 230] on link "Select lines of coverage" at bounding box center [521, 230] width 220 height 12
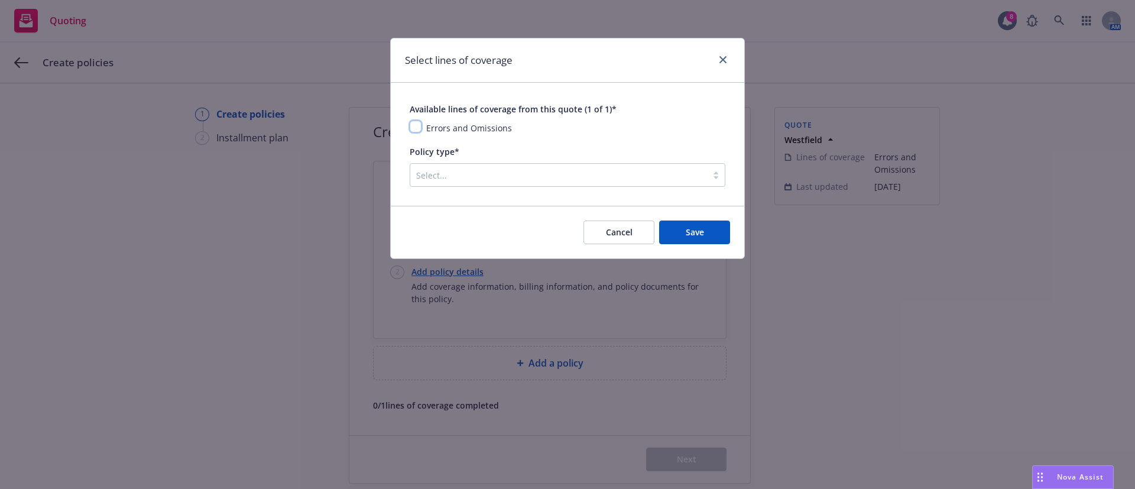
click at [414, 124] on input "checkbox" at bounding box center [416, 127] width 12 height 12
checkbox input "true"
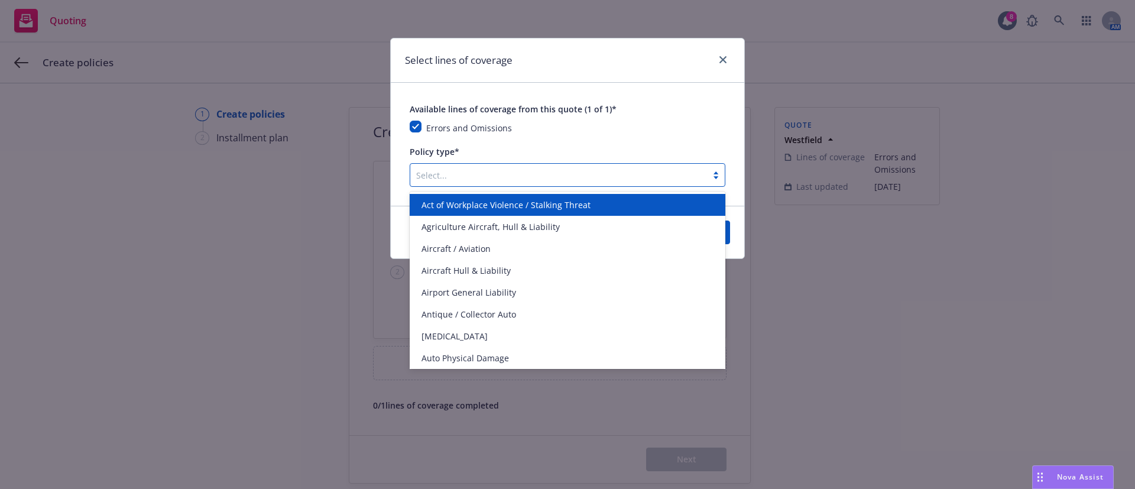
click at [464, 171] on div at bounding box center [558, 175] width 285 height 14
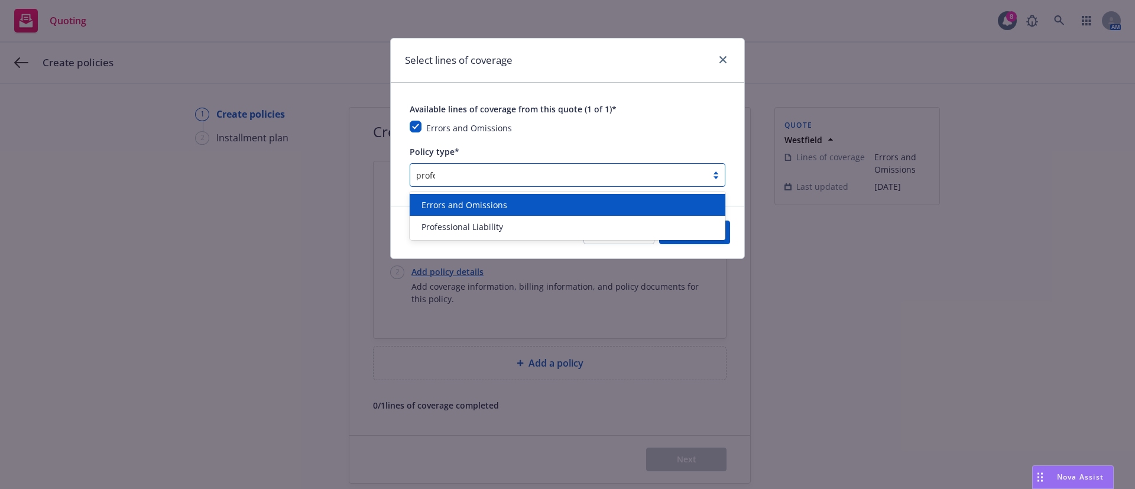
type input "profes"
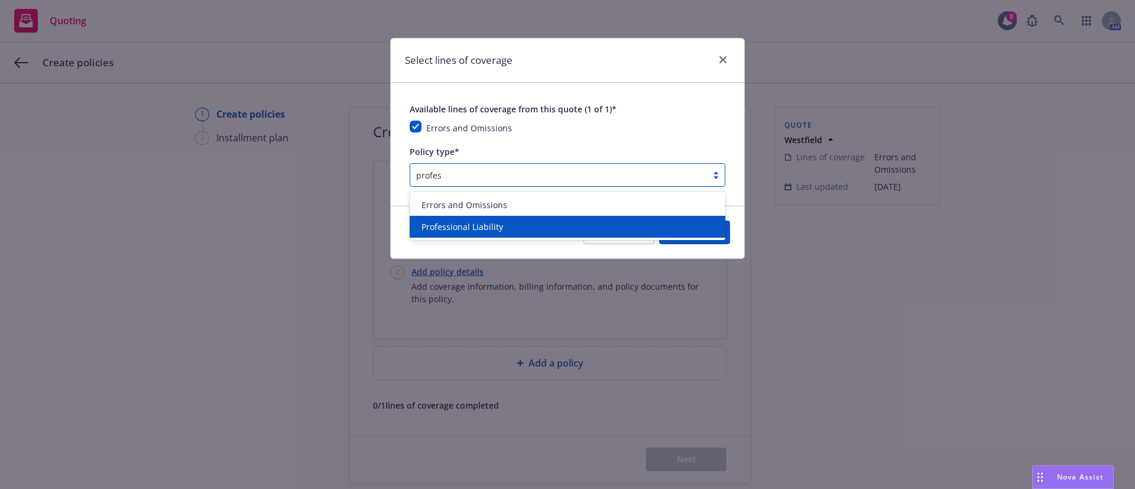
click at [421, 226] on span "Professional Liability" at bounding box center [462, 226] width 82 height 12
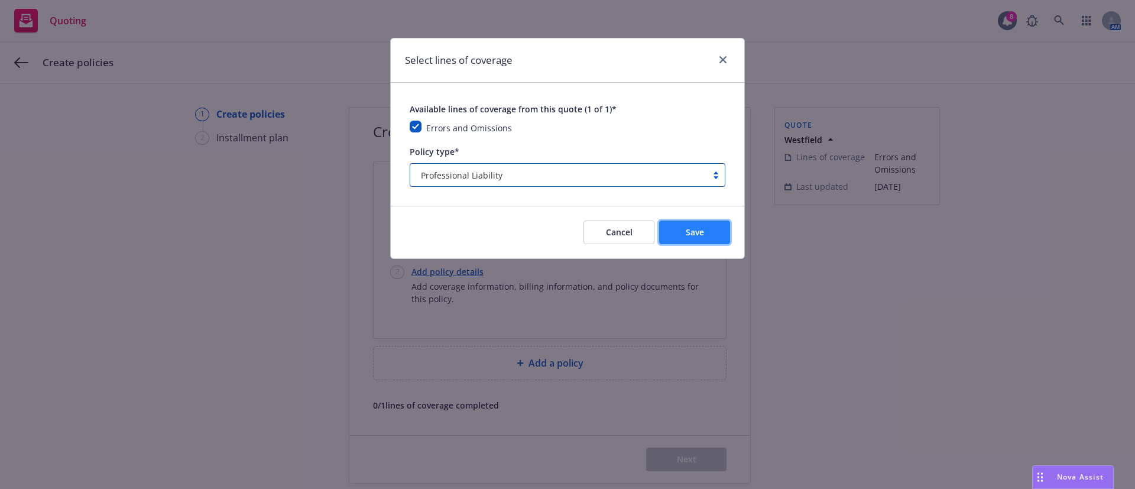
click at [703, 236] on span "Save" at bounding box center [695, 231] width 18 height 11
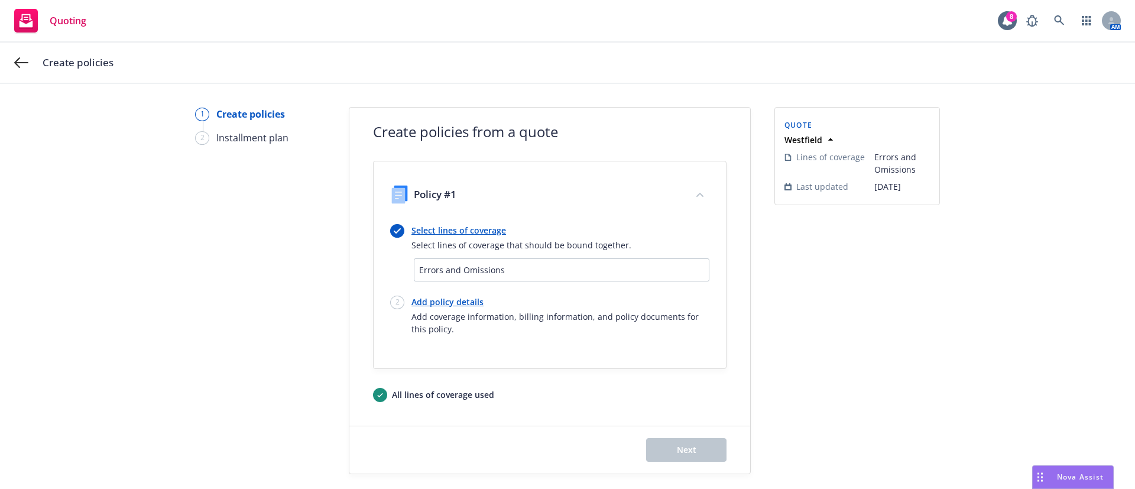
click at [457, 305] on link "Add policy details" at bounding box center [560, 302] width 298 height 12
select select "12"
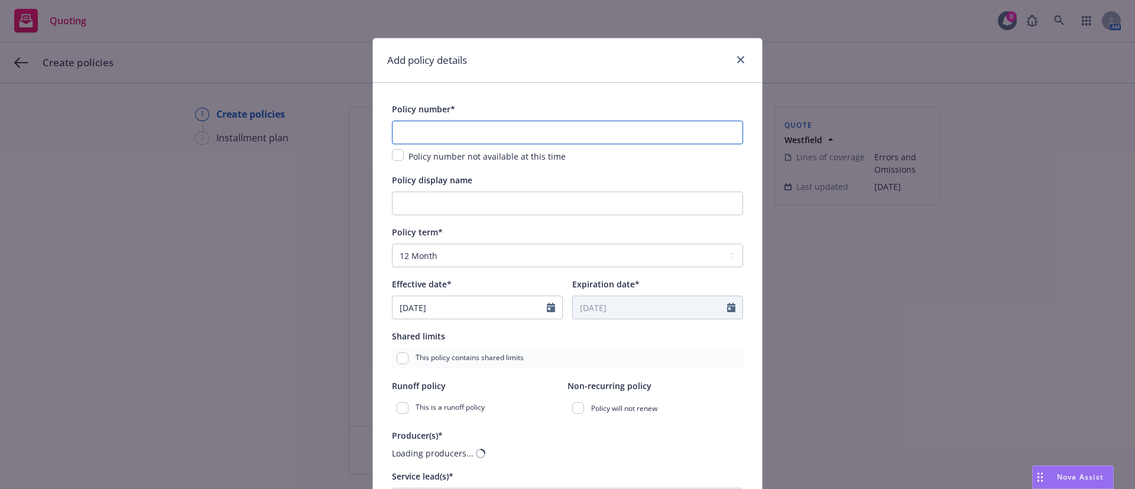
click at [468, 131] on input "text" at bounding box center [567, 133] width 351 height 24
paste input "ADP-0000863"
type input "ADP-0000863"
click at [587, 71] on div "Add policy details" at bounding box center [567, 60] width 389 height 44
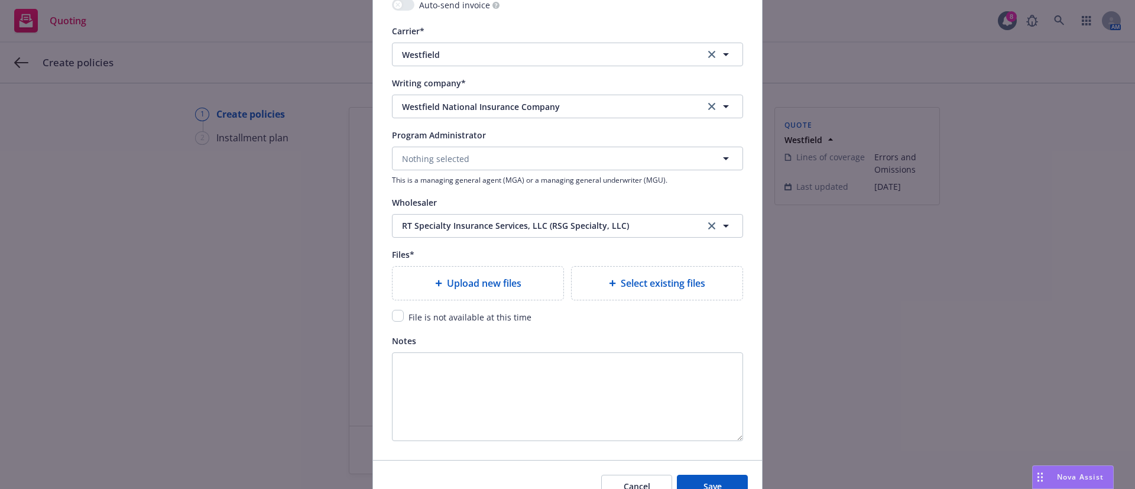
scroll to position [1241, 0]
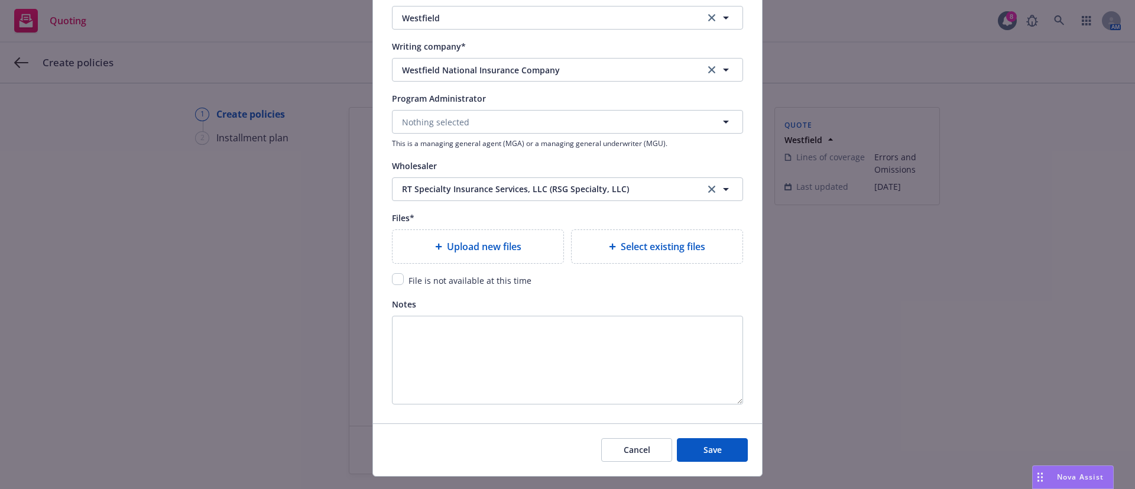
click at [502, 278] on span "File is not available at this time" at bounding box center [469, 280] width 123 height 11
drag, startPoint x: 395, startPoint y: 278, endPoint x: 476, endPoint y: 294, distance: 82.4
click at [395, 278] on input "checkbox" at bounding box center [398, 279] width 12 height 12
checkbox input "true"
click at [728, 458] on button "Save" at bounding box center [712, 450] width 71 height 24
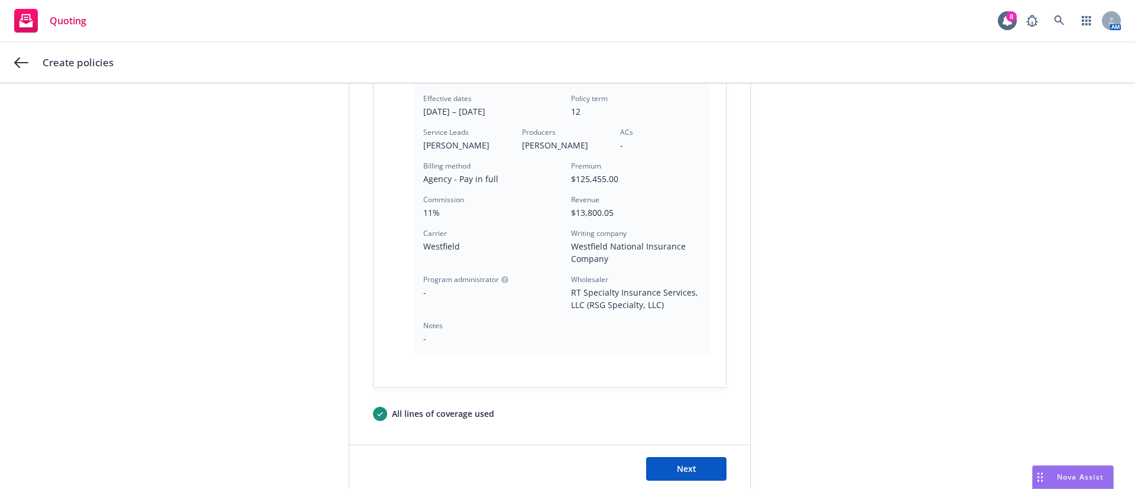
scroll to position [354, 0]
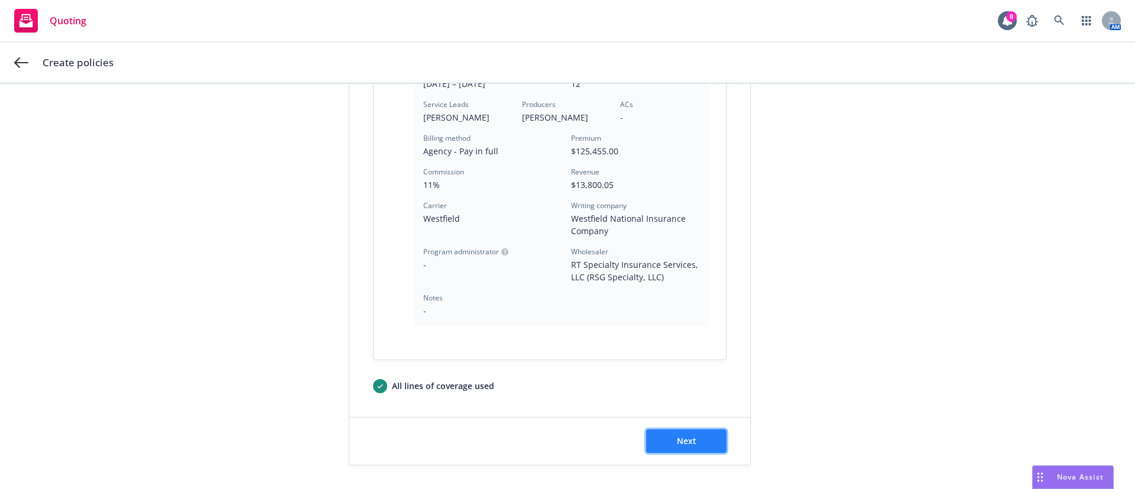
click at [677, 439] on span "Next" at bounding box center [687, 440] width 20 height 11
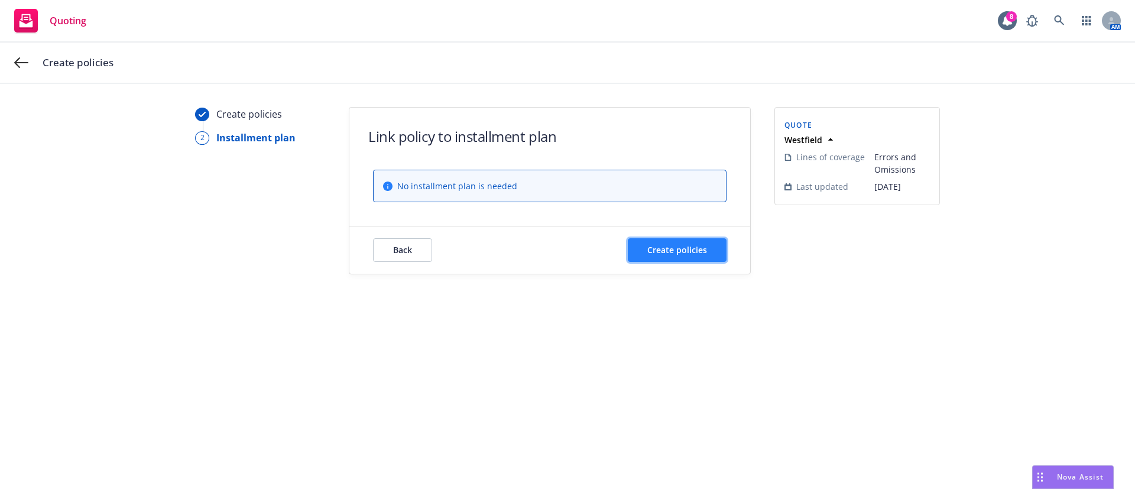
click at [696, 244] on span "Create policies" at bounding box center [677, 249] width 60 height 11
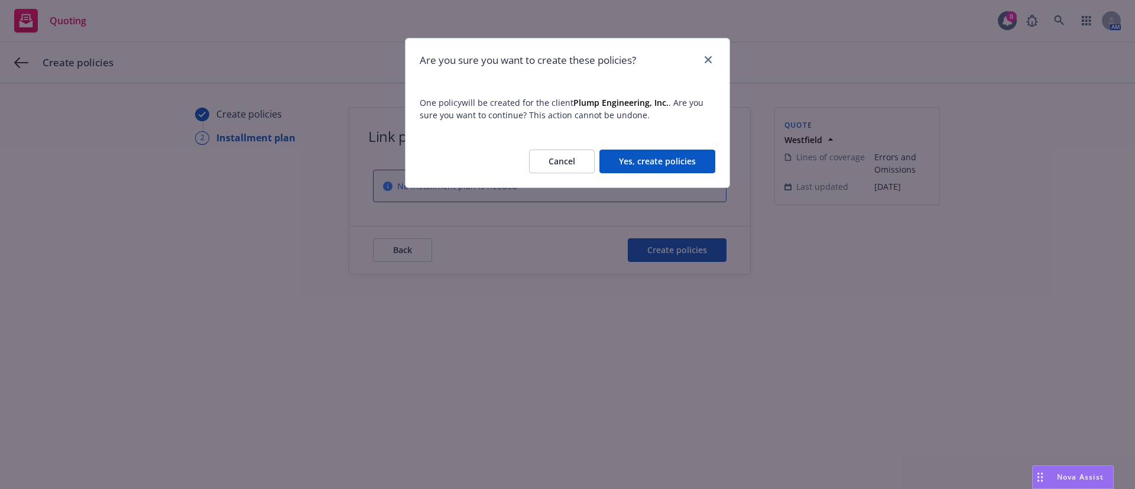
click at [669, 163] on button "Yes, create policies" at bounding box center [657, 162] width 116 height 24
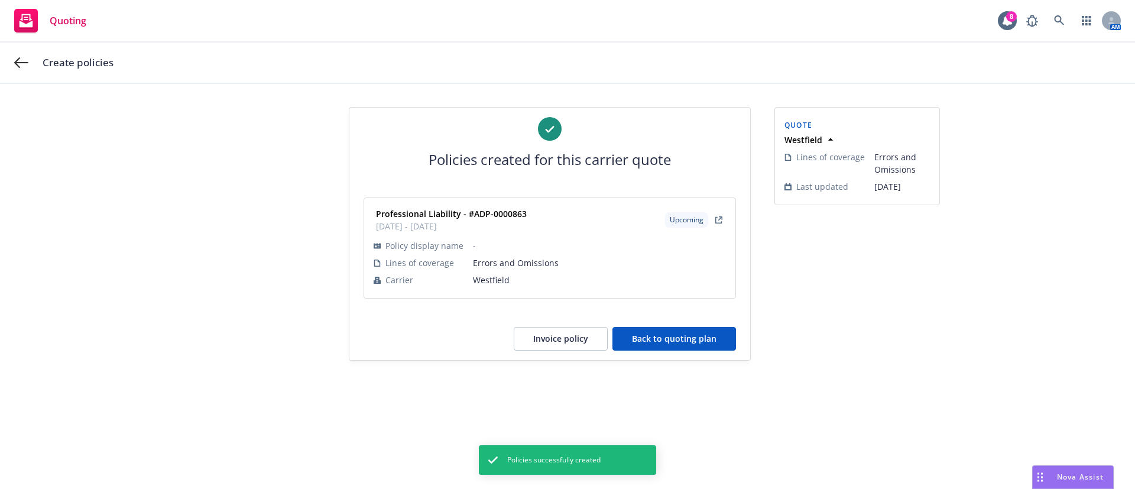
click at [666, 333] on button "Back to quoting plan" at bounding box center [674, 339] width 124 height 24
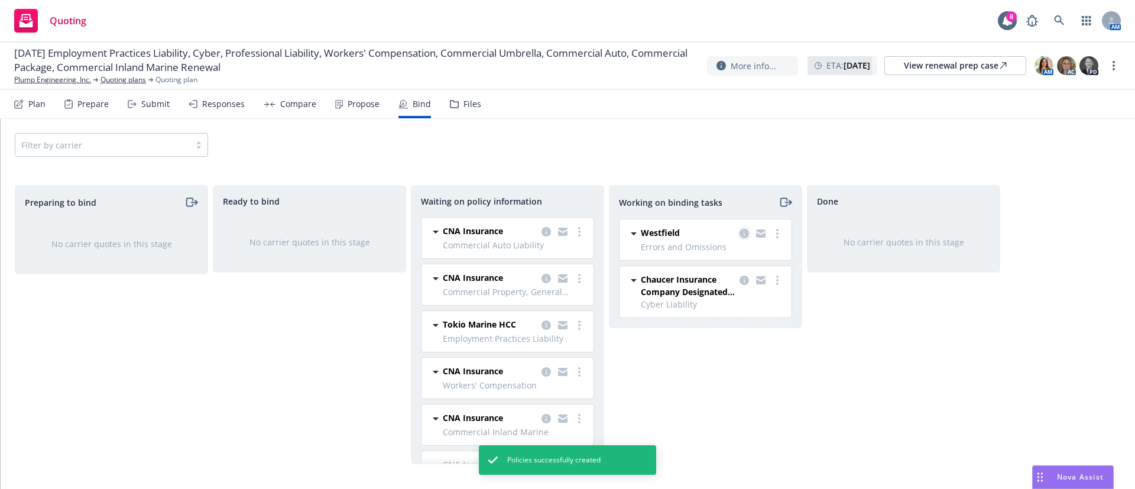
click at [748, 231] on icon "copy logging email" at bounding box center [744, 233] width 9 height 9
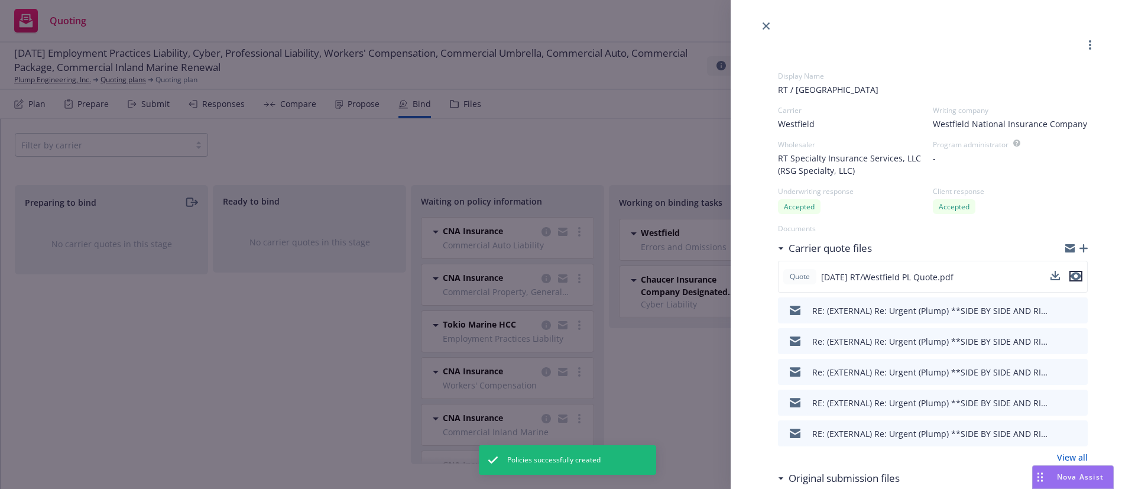
click at [1069, 281] on button "preview file" at bounding box center [1075, 276] width 13 height 11
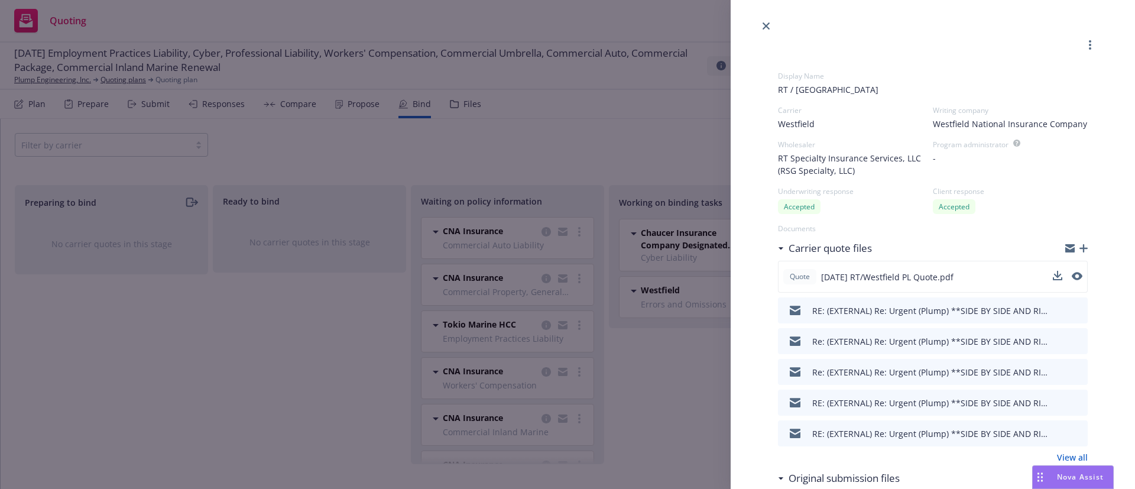
drag, startPoint x: 767, startPoint y: 28, endPoint x: 508, endPoint y: 16, distance: 259.2
click at [767, 27] on icon "close" at bounding box center [766, 25] width 7 height 7
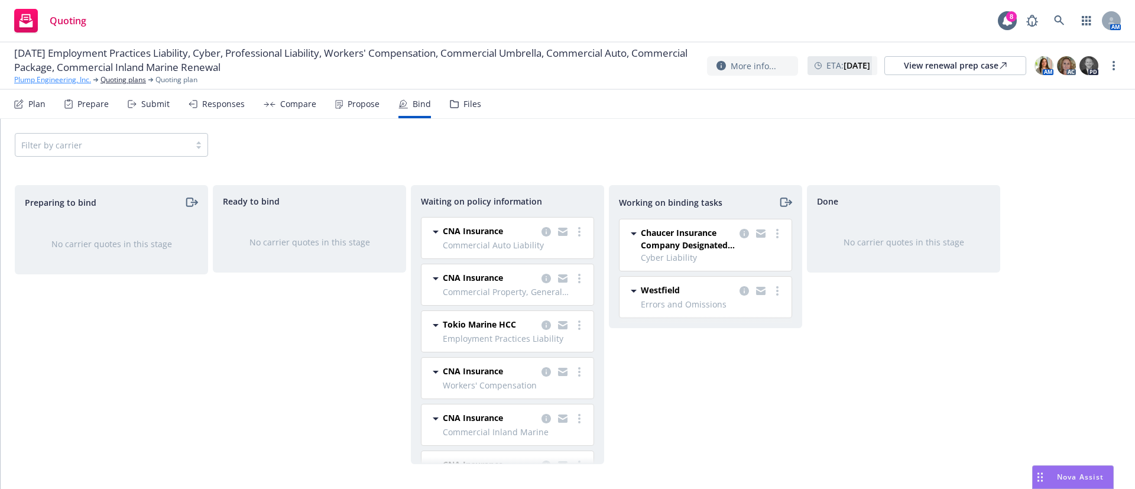
click at [55, 83] on link "Plump Engineering, Inc." at bounding box center [52, 79] width 77 height 11
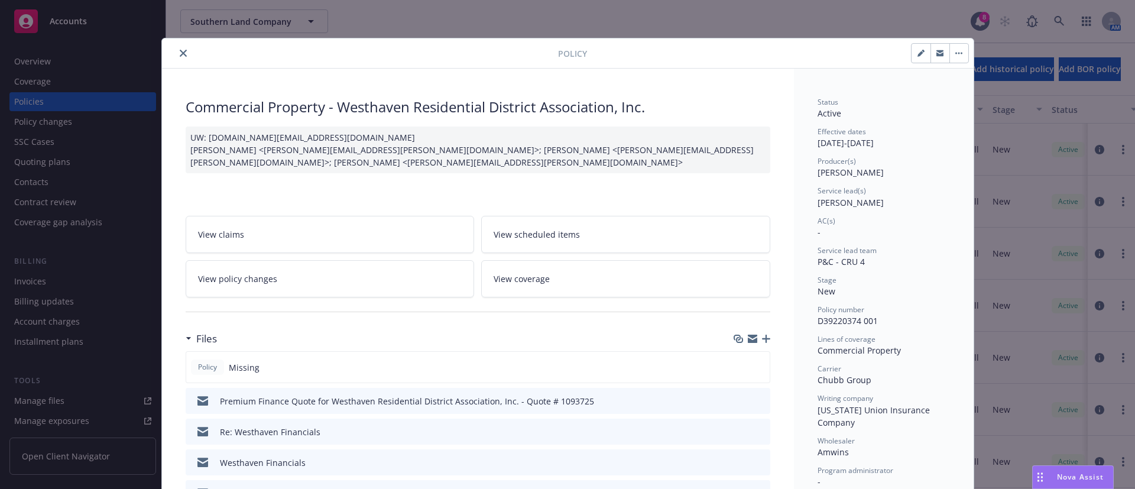
scroll to position [41, 0]
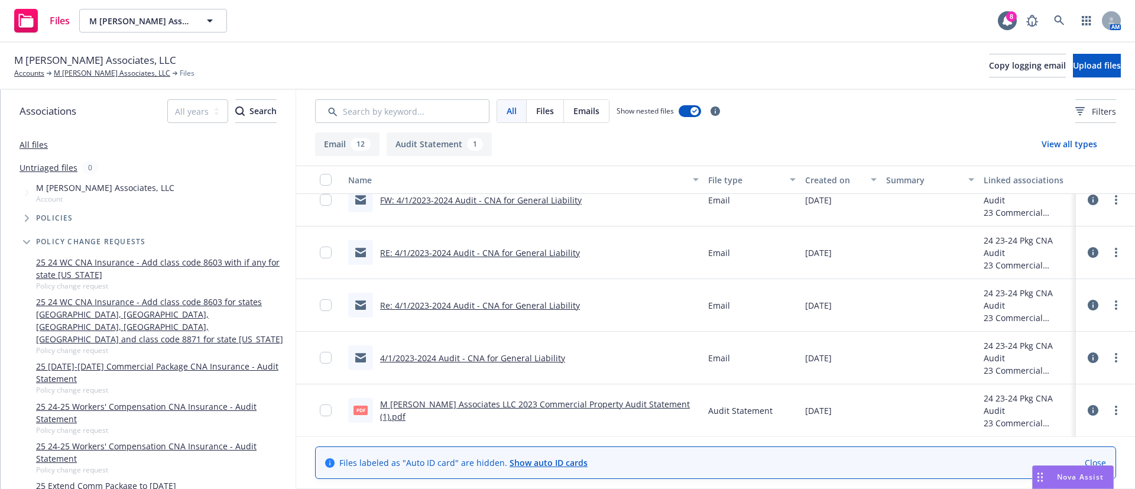
scroll to position [437, 0]
click at [601, 412] on link "M [PERSON_NAME] Associates LLC 2023 Commercial Property Audit Statement (1).pdf" at bounding box center [535, 410] width 310 height 24
click at [63, 77] on link "M [PERSON_NAME] Associates, LLC" at bounding box center [112, 73] width 116 height 11
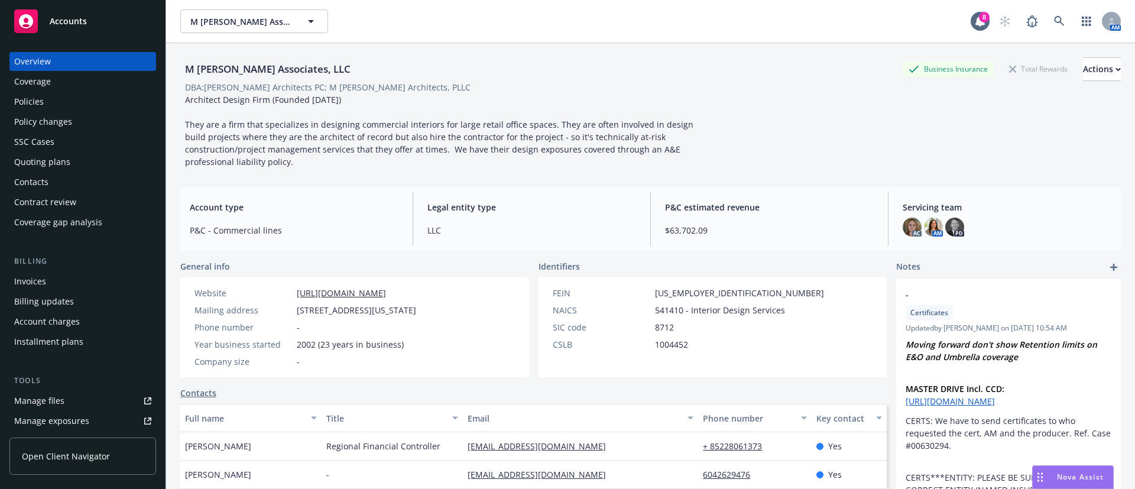
click at [83, 100] on div "Policies" at bounding box center [82, 101] width 137 height 19
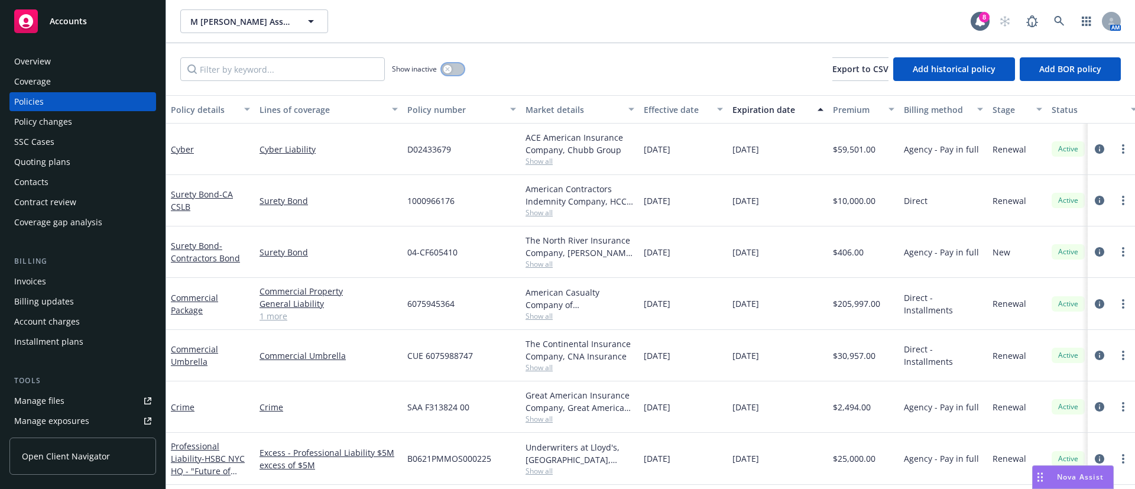
click at [452, 64] on button "button" at bounding box center [453, 69] width 22 height 12
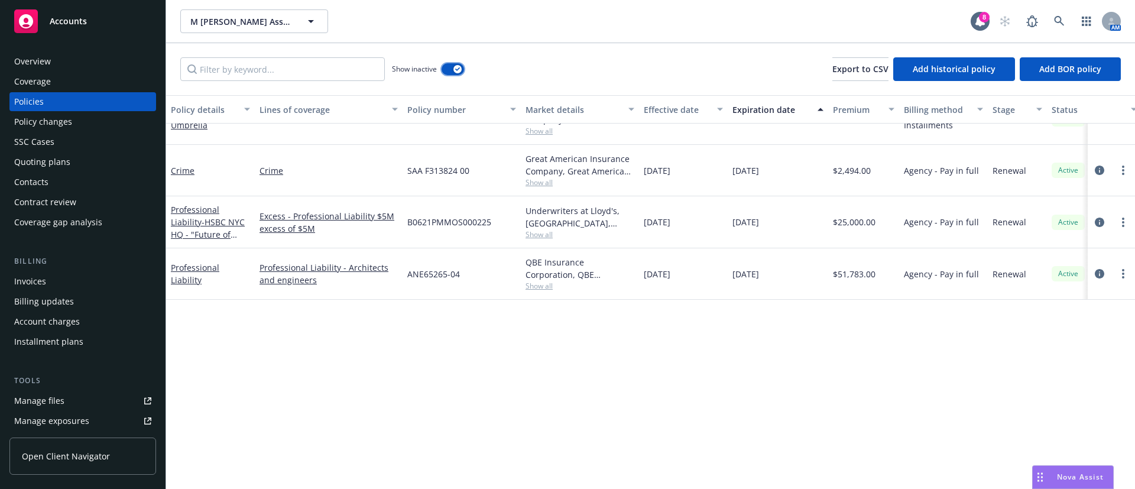
scroll to position [4484, 0]
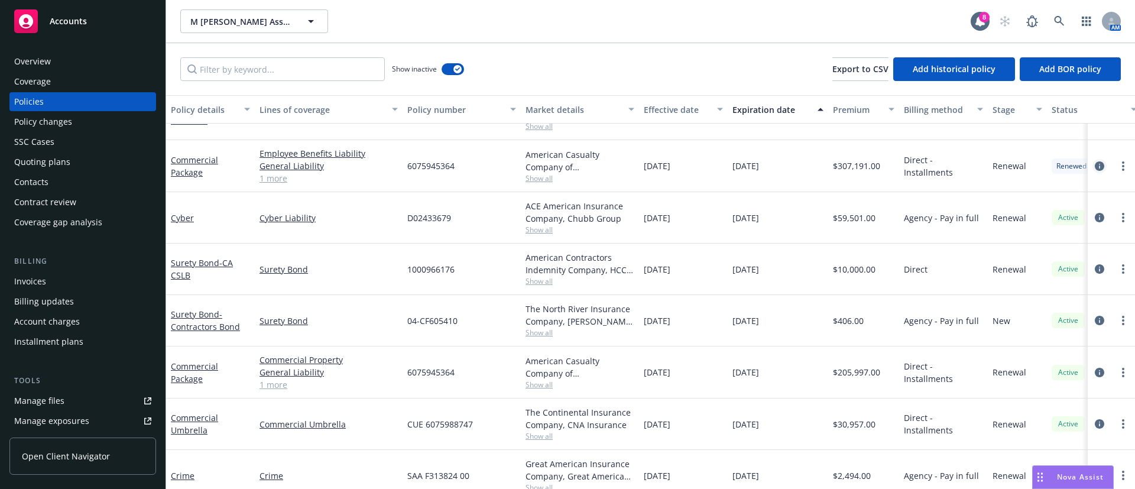
click at [1092, 171] on link "circleInformation" at bounding box center [1099, 166] width 14 height 14
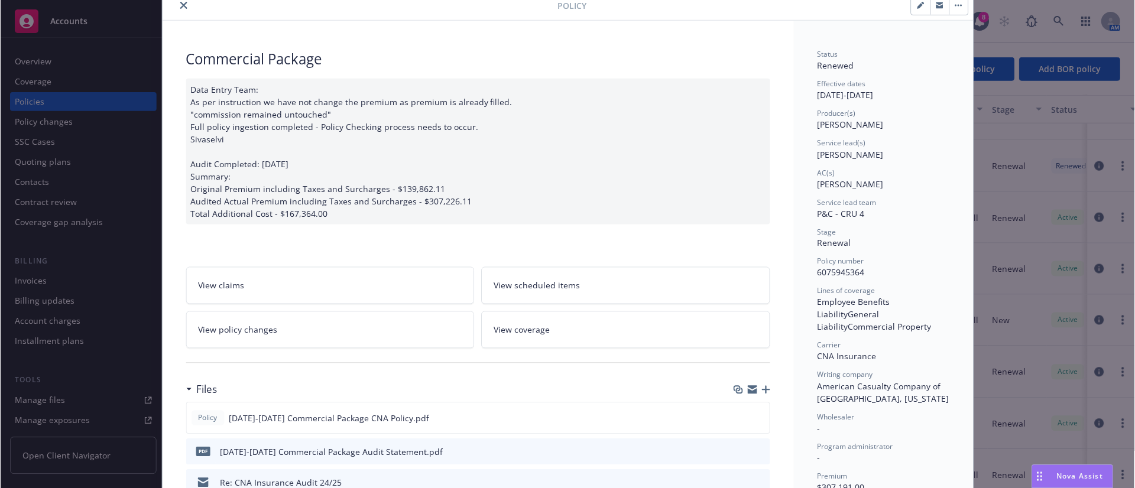
scroll to position [89, 0]
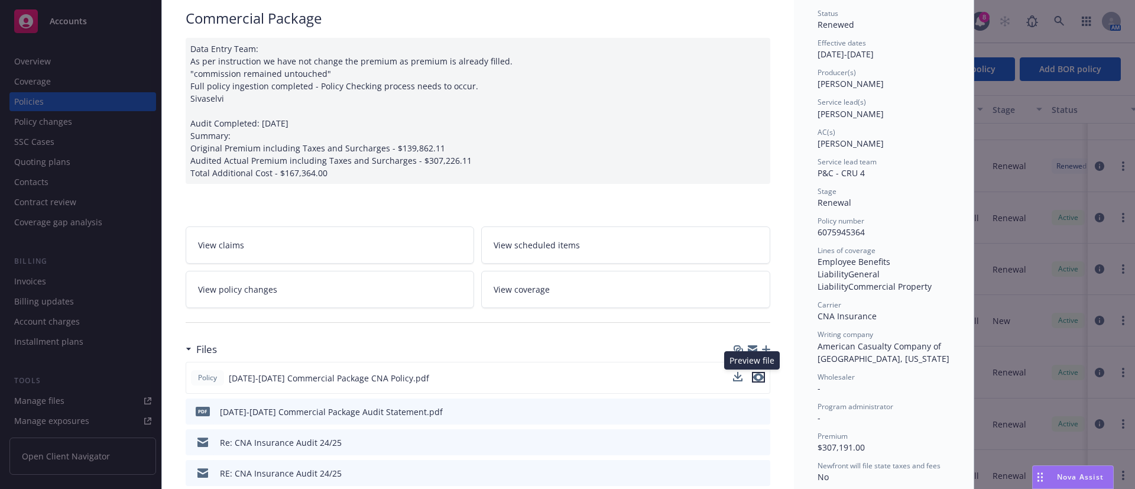
click at [755, 375] on icon "preview file" at bounding box center [758, 377] width 11 height 8
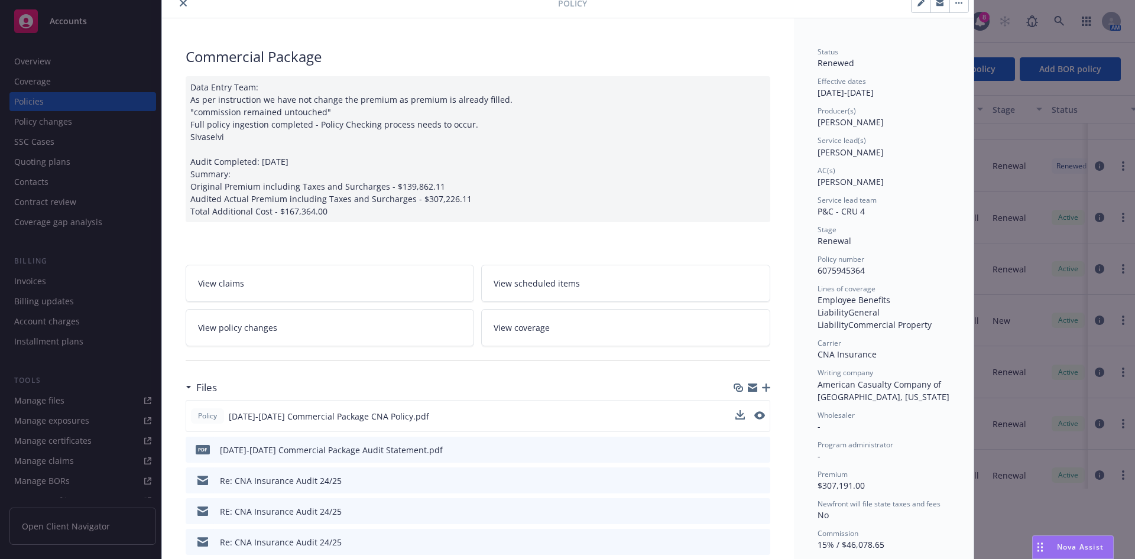
scroll to position [0, 0]
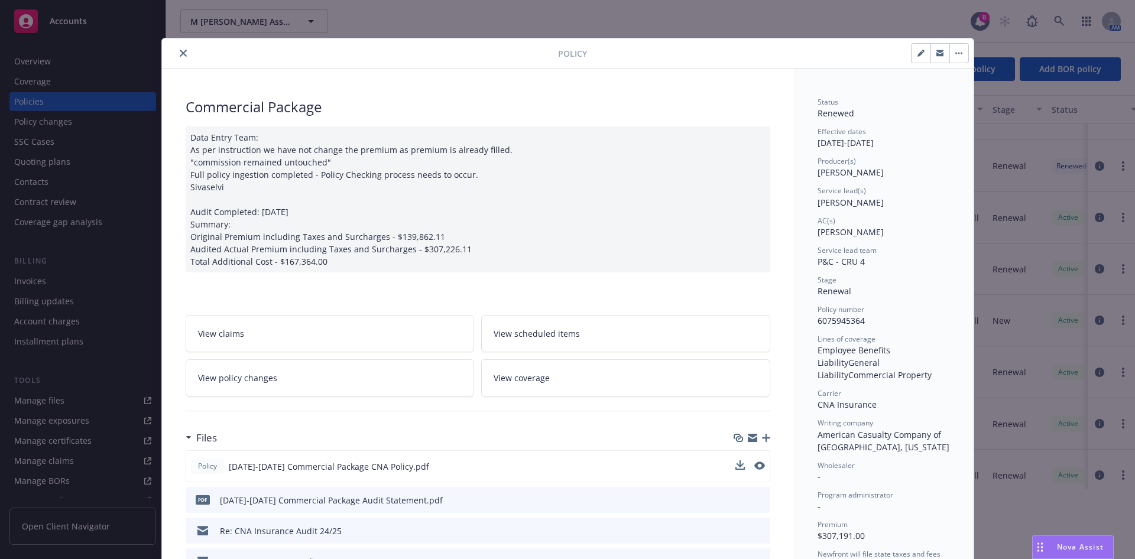
click at [455, 55] on div at bounding box center [362, 53] width 391 height 14
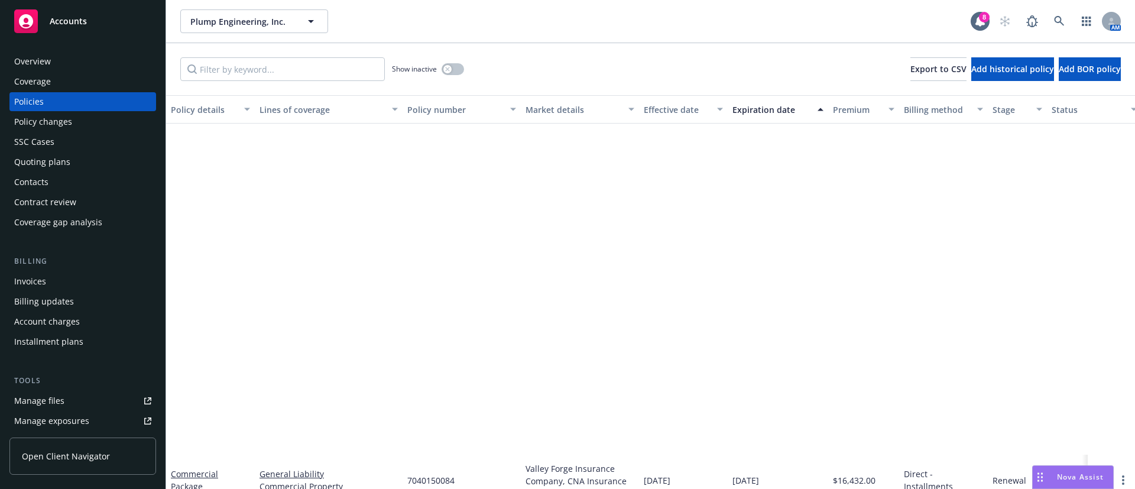
scroll to position [404, 0]
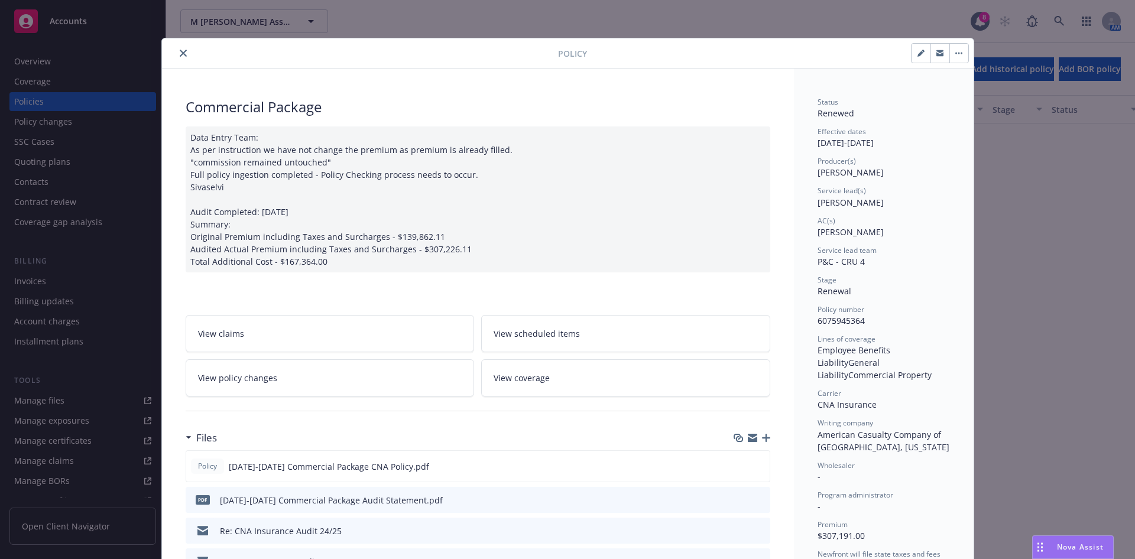
scroll to position [4484, 0]
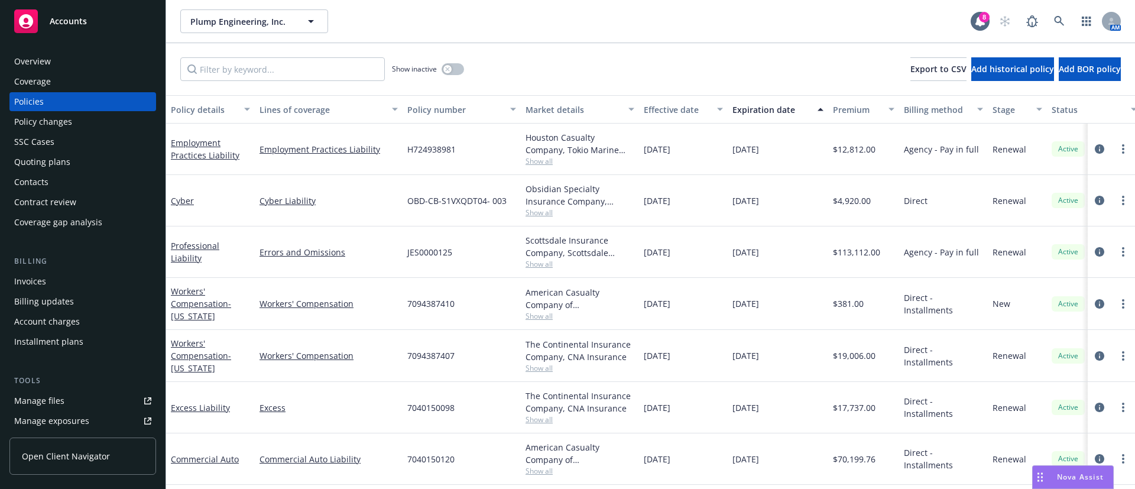
click at [75, 140] on div "SSC Cases" at bounding box center [82, 141] width 137 height 19
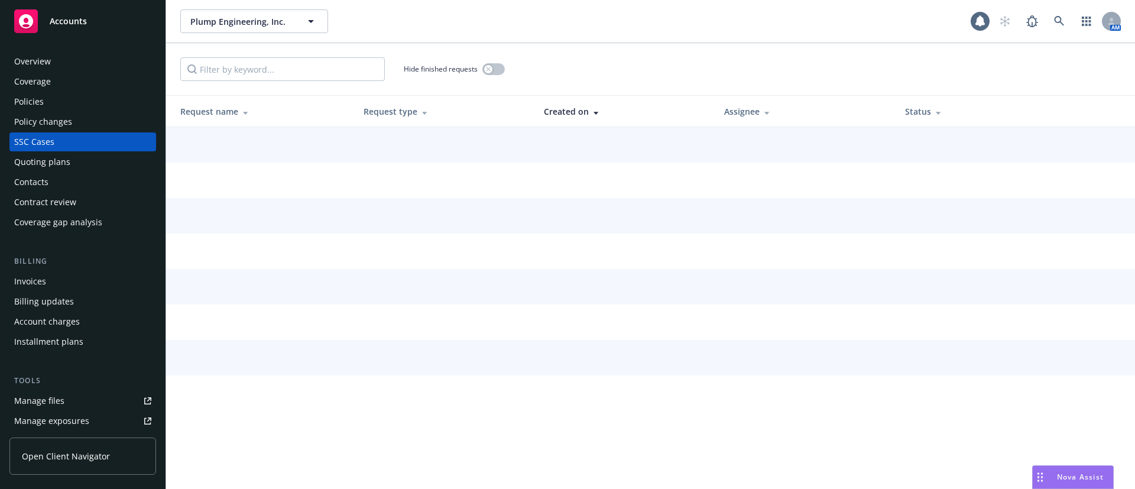
click at [77, 160] on div "Quoting plans" at bounding box center [82, 162] width 137 height 19
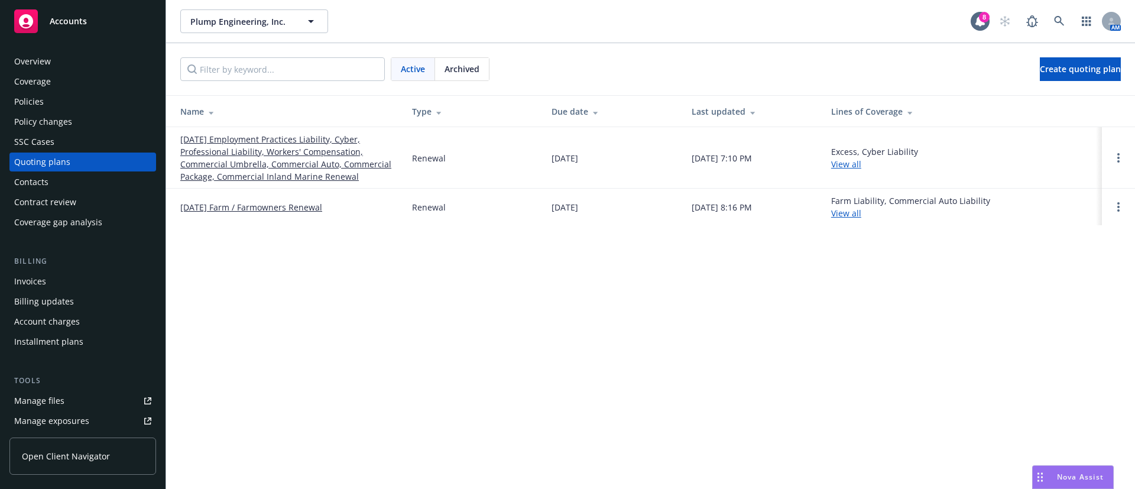
click at [254, 152] on link "[DATE] Employment Practices Liability, Cyber, Professional Liability, Workers' …" at bounding box center [286, 158] width 213 height 50
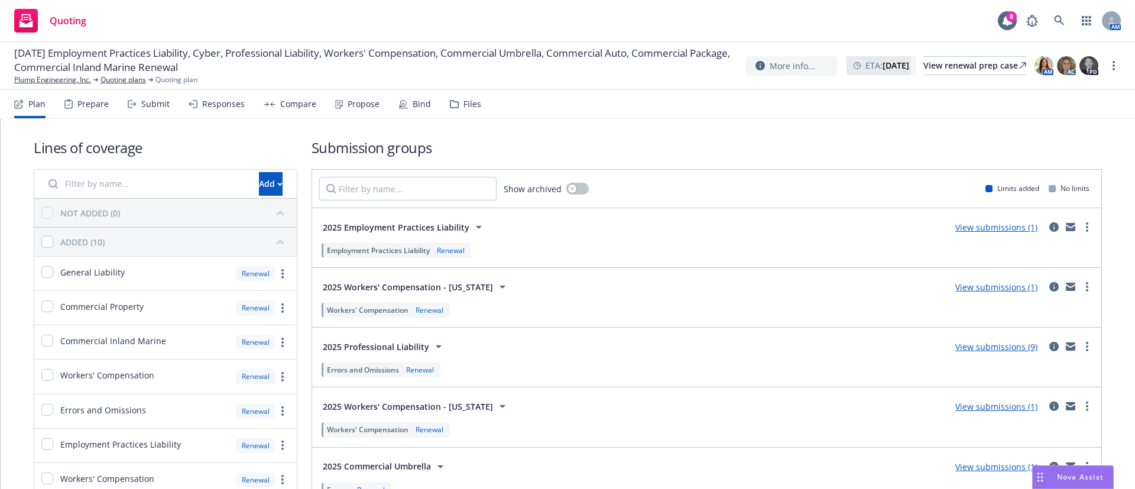
click at [416, 107] on div "Bind" at bounding box center [422, 103] width 18 height 9
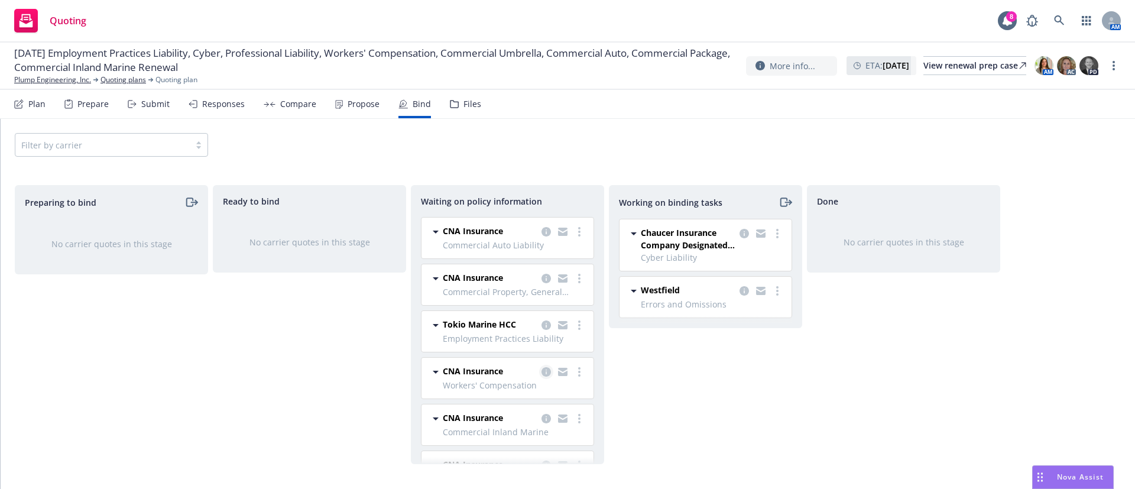
click at [541, 374] on icon "copy logging email" at bounding box center [545, 371] width 9 height 9
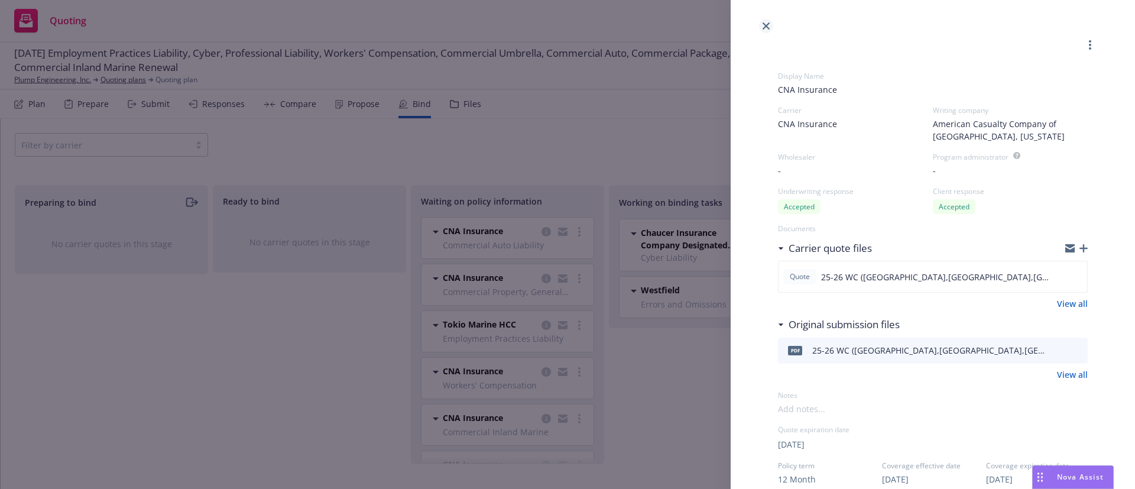
click at [768, 28] on icon "close" at bounding box center [766, 25] width 7 height 7
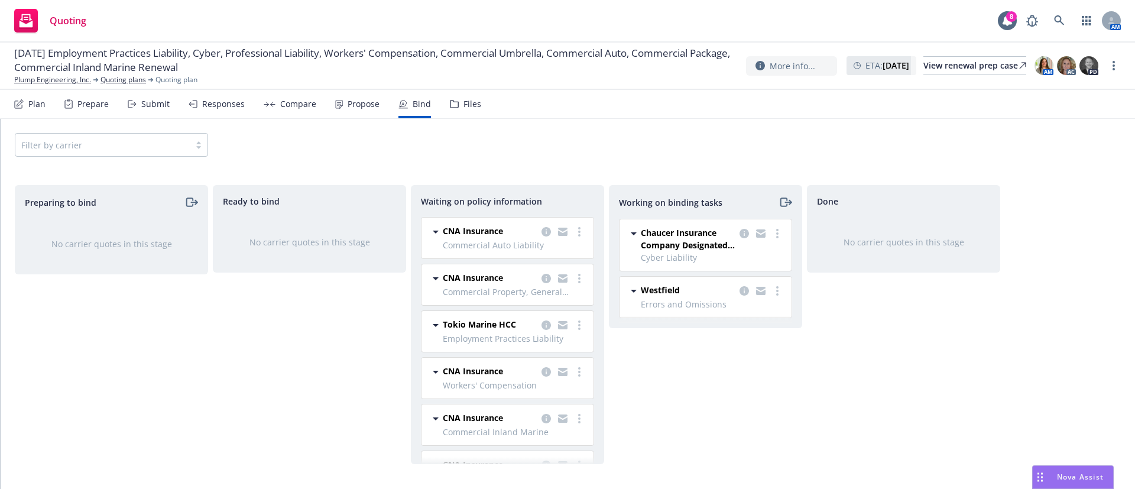
click at [465, 103] on div "Files" at bounding box center [472, 103] width 18 height 9
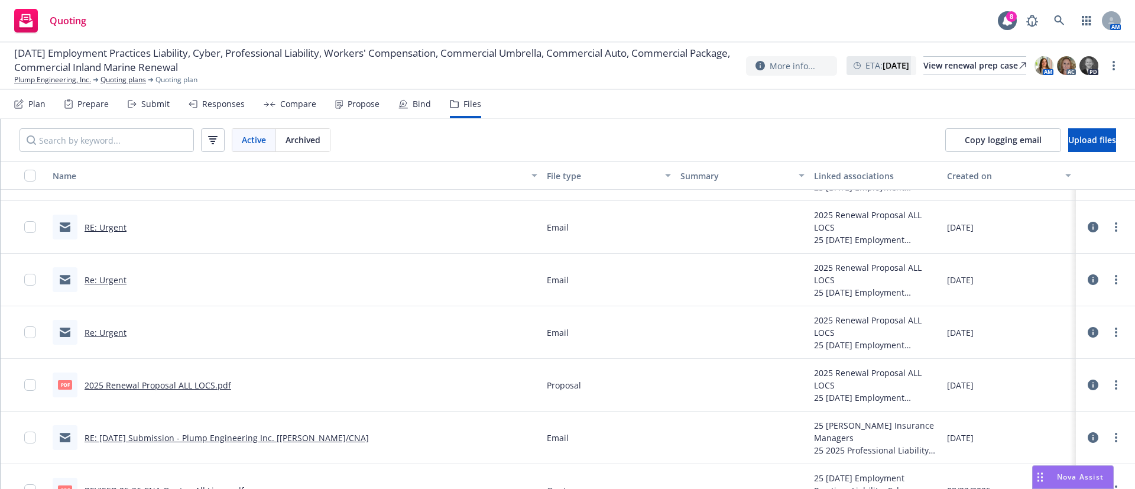
scroll to position [2039, 0]
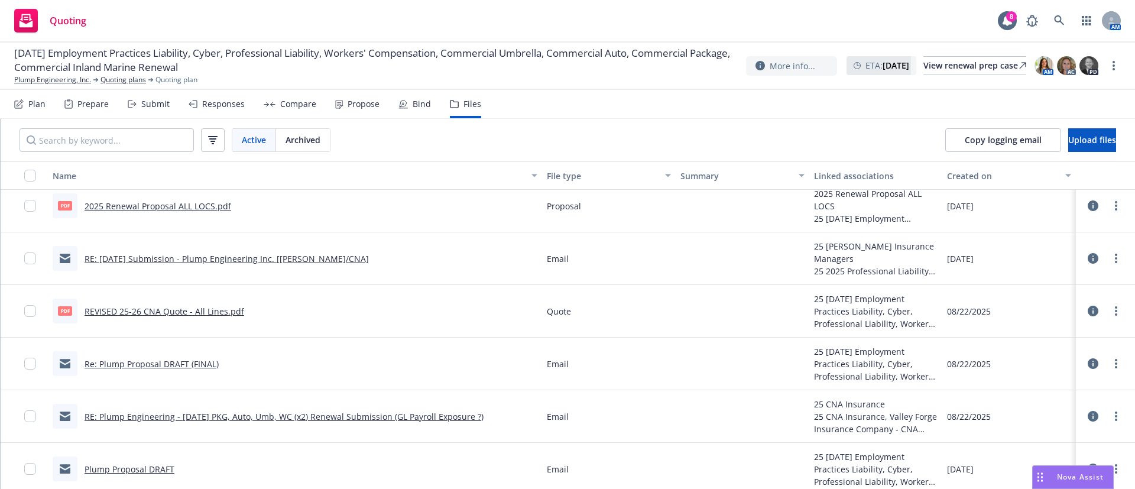
click at [190, 313] on link "REVISED 25-26 CNA Quote - All Lines.pdf" at bounding box center [165, 311] width 160 height 11
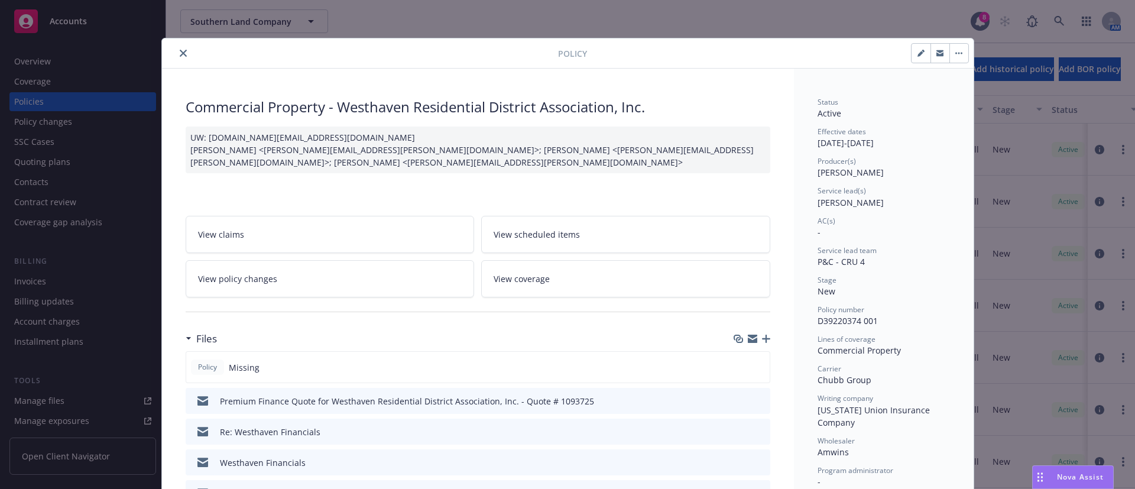
scroll to position [41, 0]
click at [180, 50] on icon "close" at bounding box center [183, 53] width 7 height 7
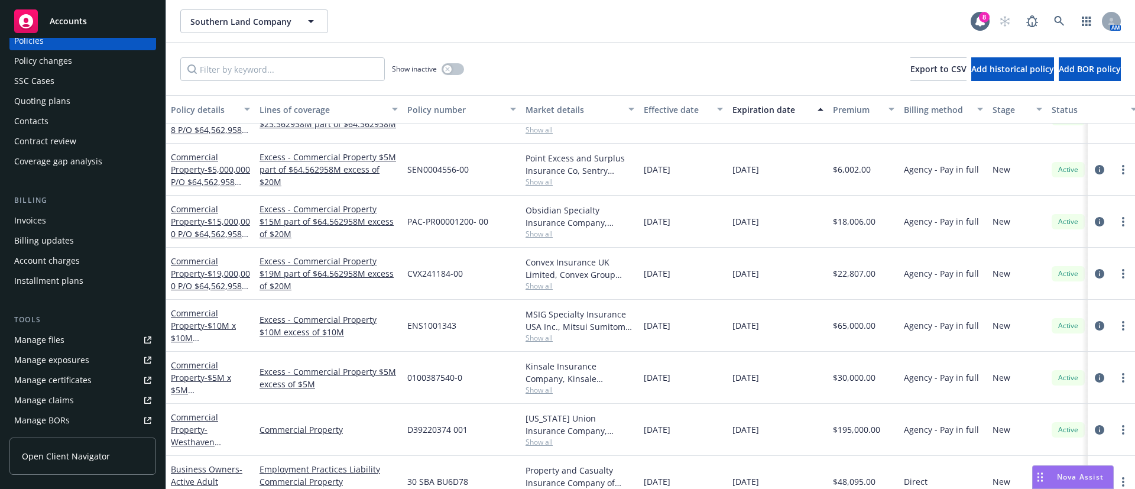
scroll to position [89, 0]
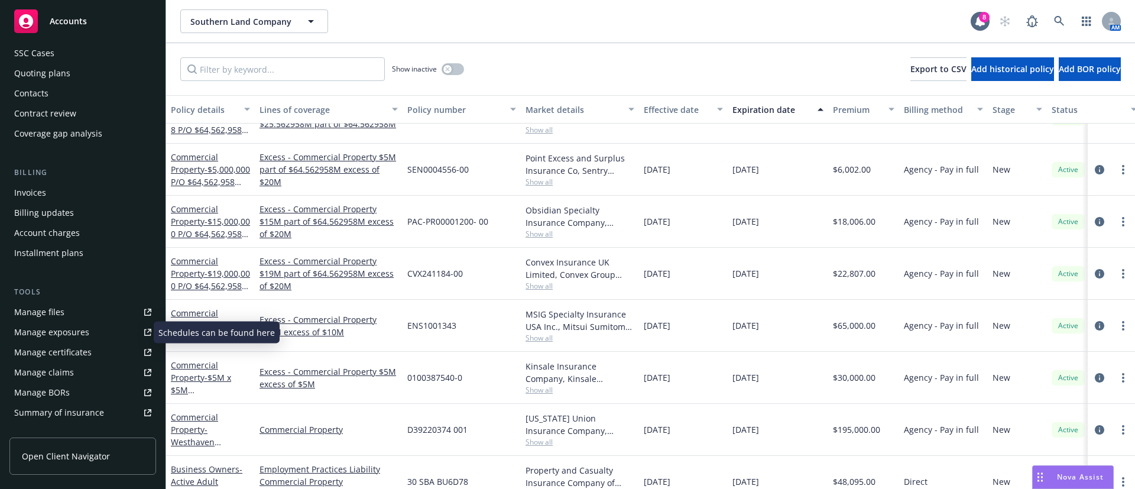
click at [71, 307] on link "Manage files" at bounding box center [82, 312] width 147 height 19
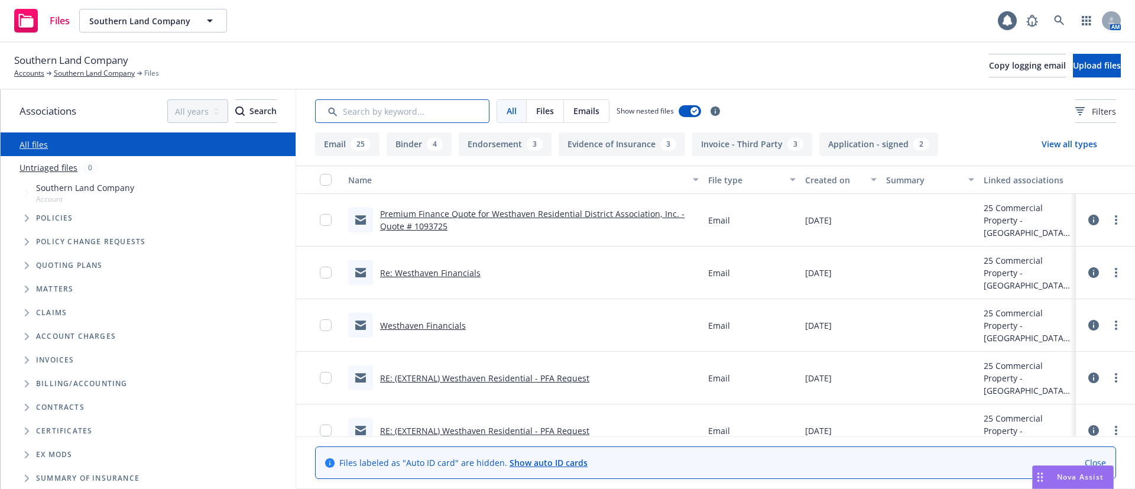
click at [430, 103] on input "Search by keyword..." at bounding box center [402, 111] width 174 height 24
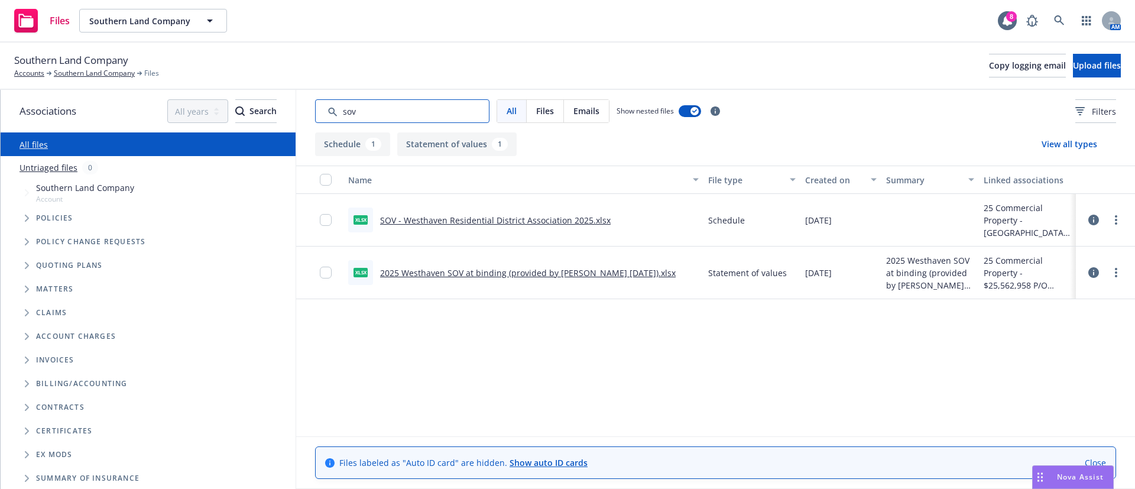
type input "sov"
click at [510, 269] on link "2025 Westhaven SOV at binding (provided by David Schawe 8/6/2025).xlsx" at bounding box center [528, 272] width 296 height 11
click at [567, 220] on link "SOV - Westhaven Residential District Association 2025.xlsx" at bounding box center [495, 220] width 231 height 11
click at [79, 76] on link "Southern Land Company" at bounding box center [94, 73] width 81 height 11
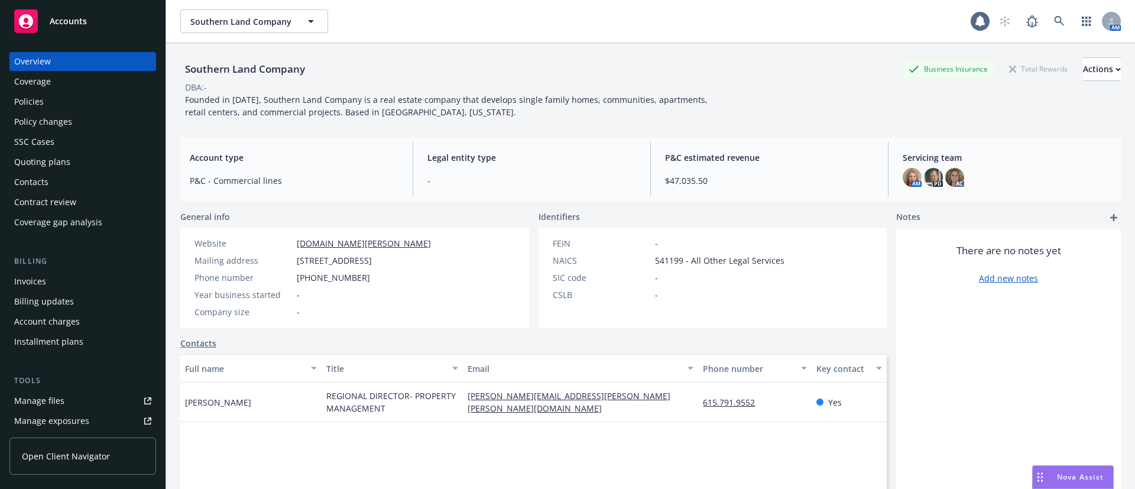
click at [64, 96] on div "Policies" at bounding box center [82, 101] width 137 height 19
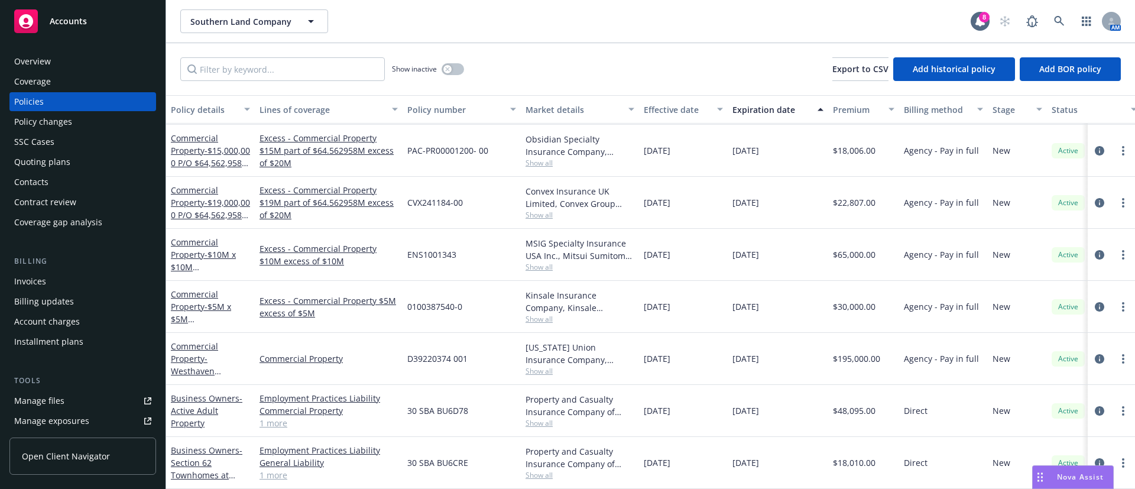
scroll to position [112, 0]
click at [1095, 354] on icon "circleInformation" at bounding box center [1099, 358] width 9 height 9
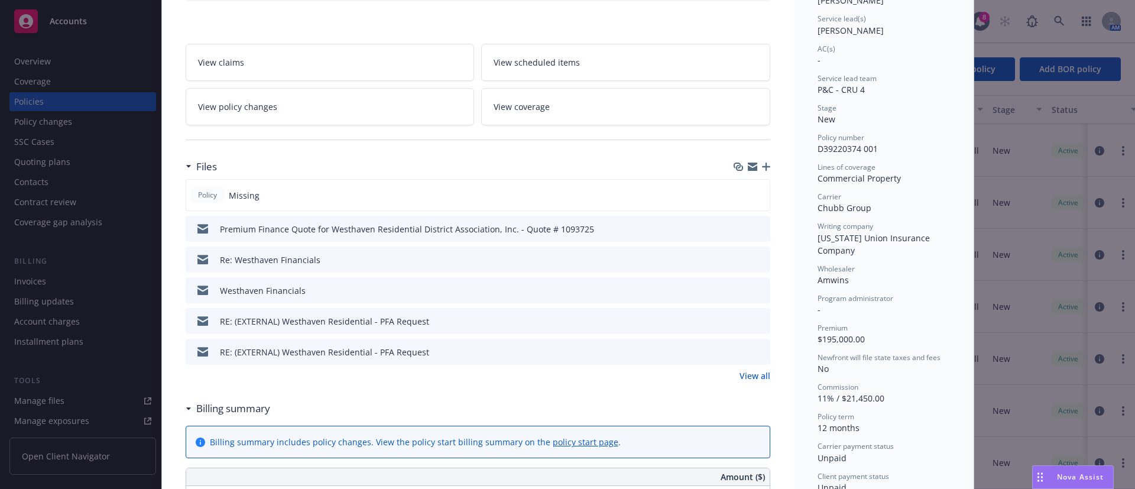
scroll to position [177, 0]
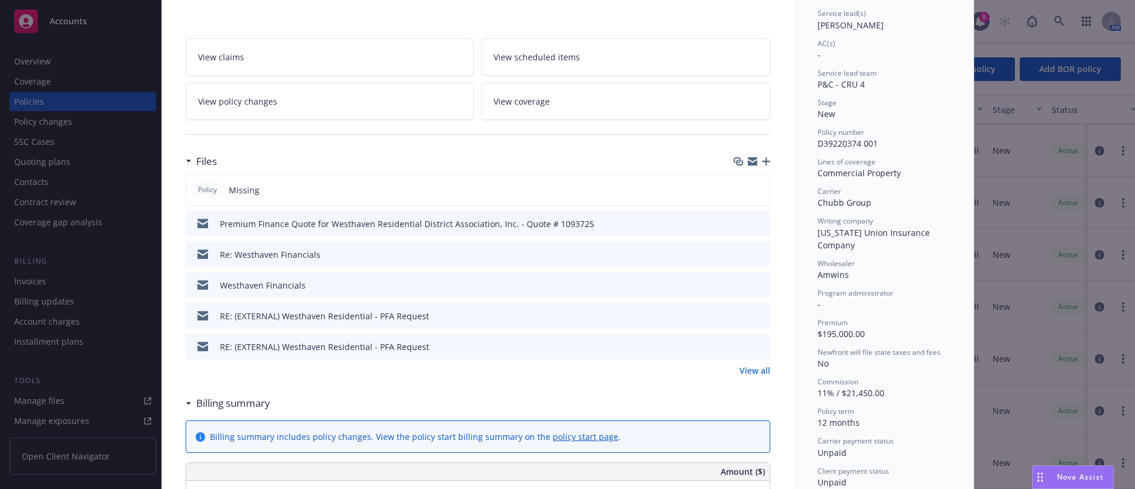
click at [750, 372] on link "View all" at bounding box center [755, 370] width 31 height 12
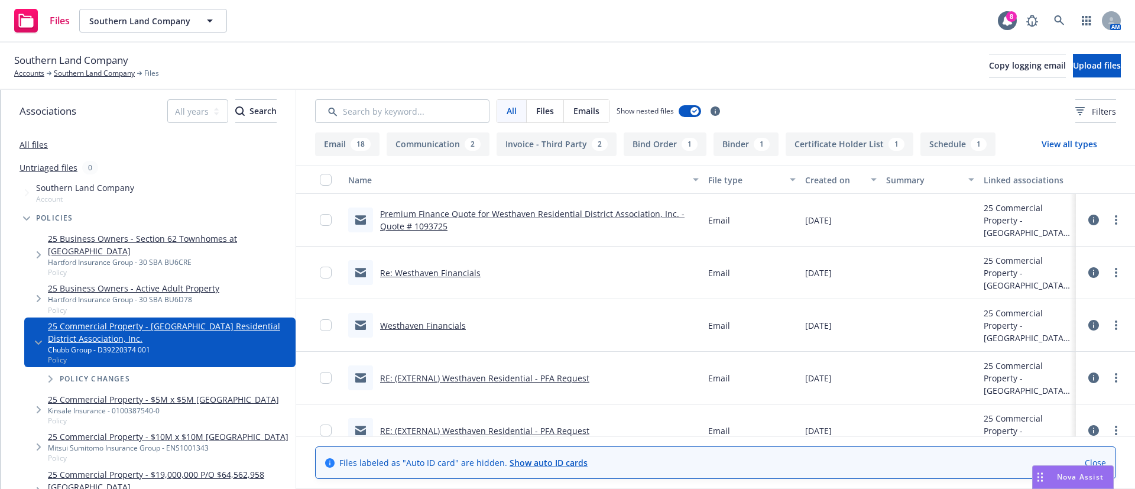
click at [451, 271] on link "Re: Westhaven Financials" at bounding box center [430, 272] width 100 height 11
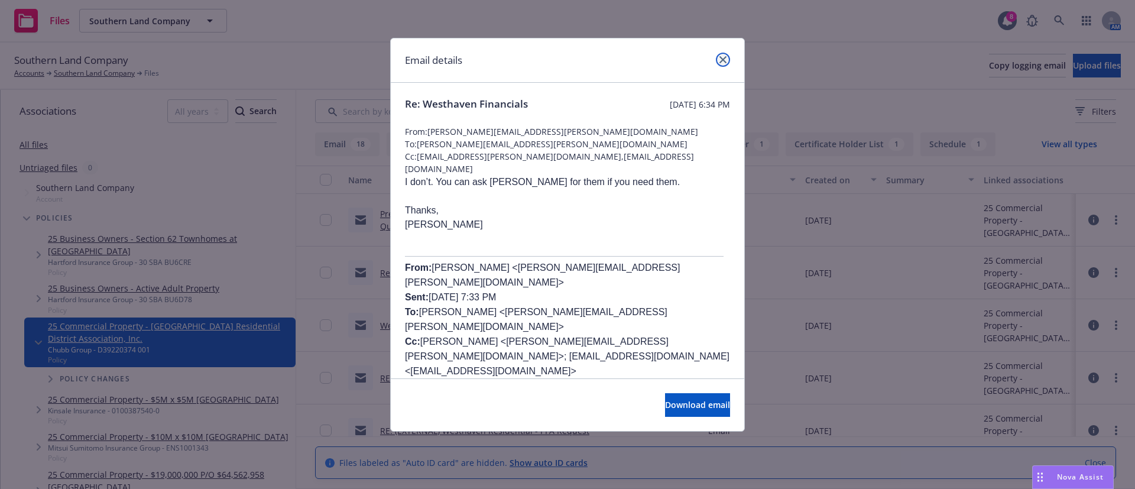
click at [728, 57] on link "close" at bounding box center [723, 60] width 14 height 14
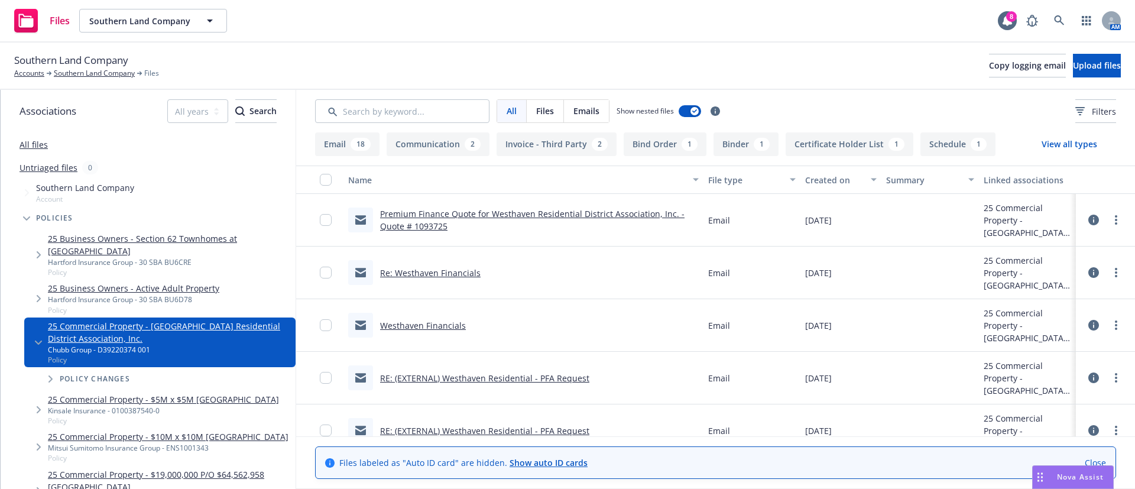
click at [514, 213] on link "Premium Finance Quote for Westhaven Residential District Association, Inc. - Qu…" at bounding box center [532, 220] width 304 height 24
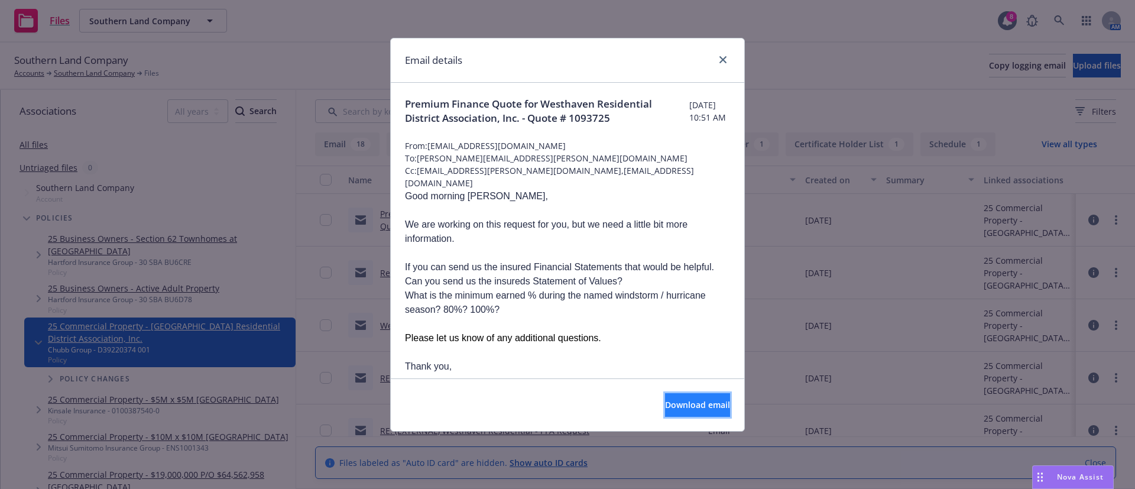
click at [690, 400] on span "Download email" at bounding box center [697, 404] width 65 height 11
click at [726, 61] on icon "close" at bounding box center [722, 59] width 7 height 7
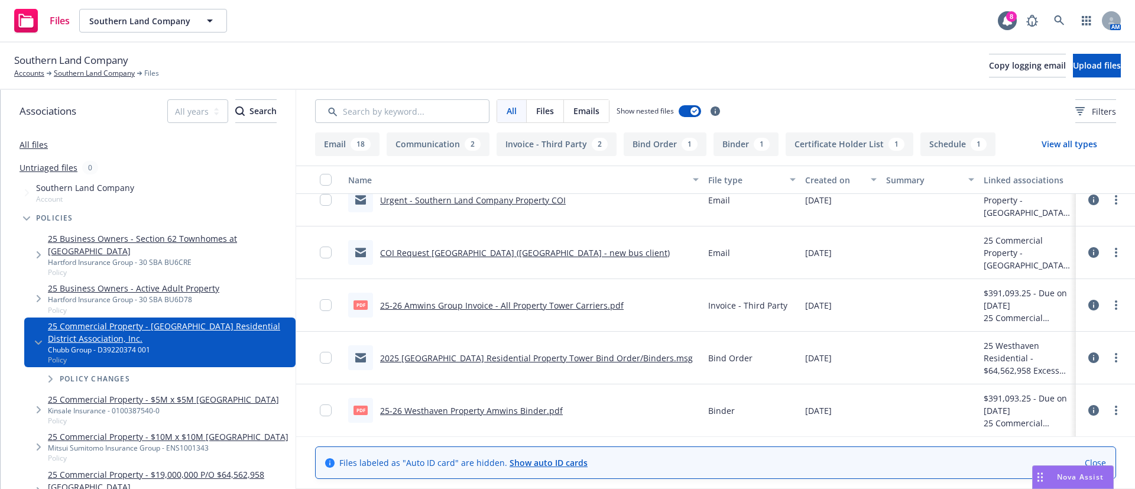
scroll to position [1166, 0]
click at [515, 411] on link "25-26 Westhaven Property Amwins Binder.pdf" at bounding box center [471, 409] width 183 height 11
